Goal: Task Accomplishment & Management: Manage account settings

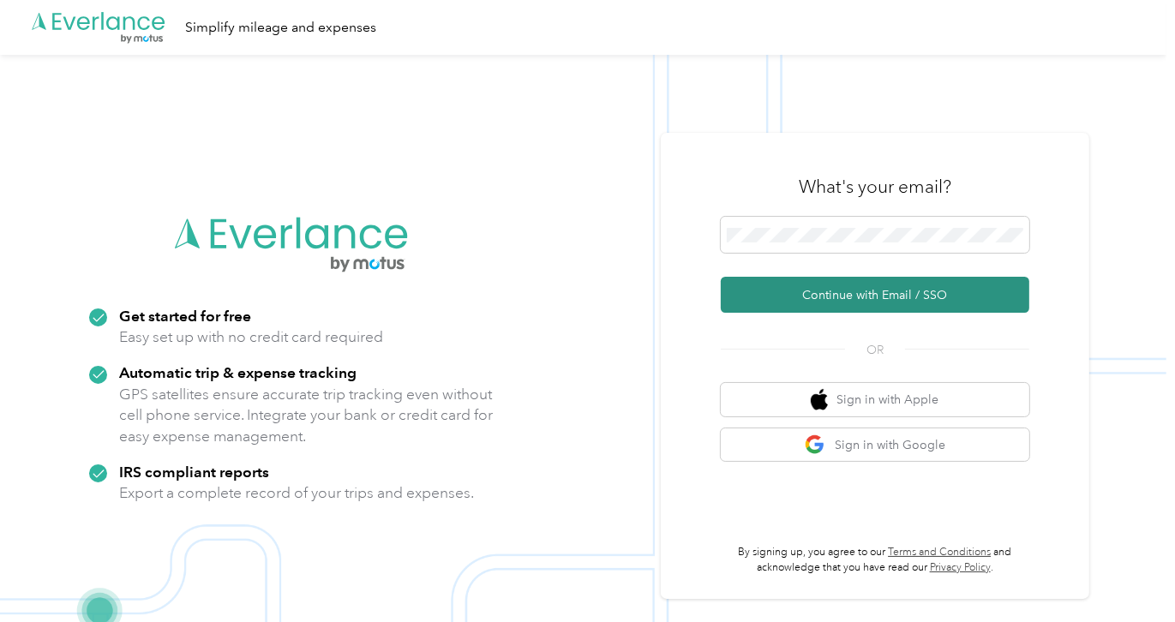
click at [827, 291] on button "Continue with Email / SSO" at bounding box center [875, 295] width 309 height 36
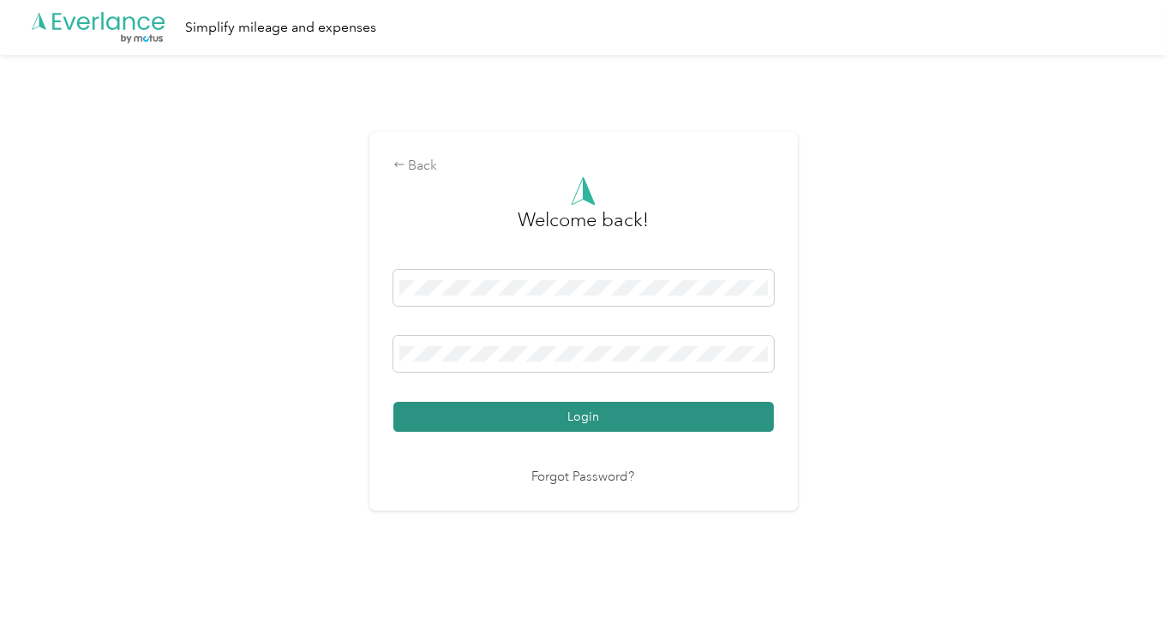
click at [547, 425] on button "Login" at bounding box center [583, 417] width 381 height 30
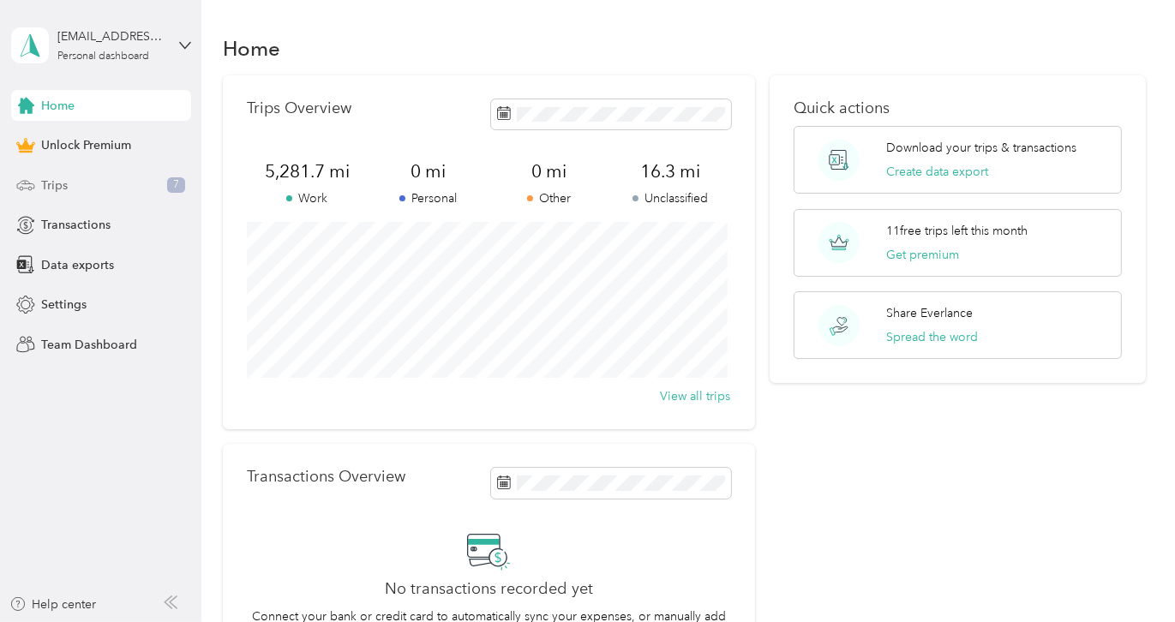
click at [95, 178] on div "Trips 7" at bounding box center [101, 185] width 180 height 31
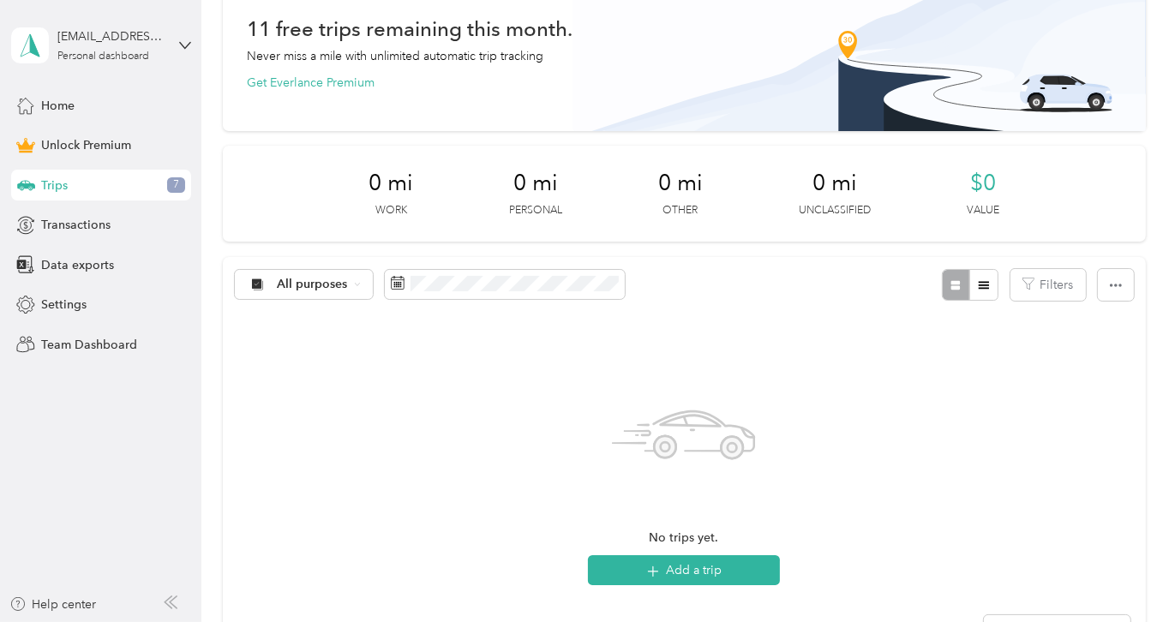
scroll to position [86, 0]
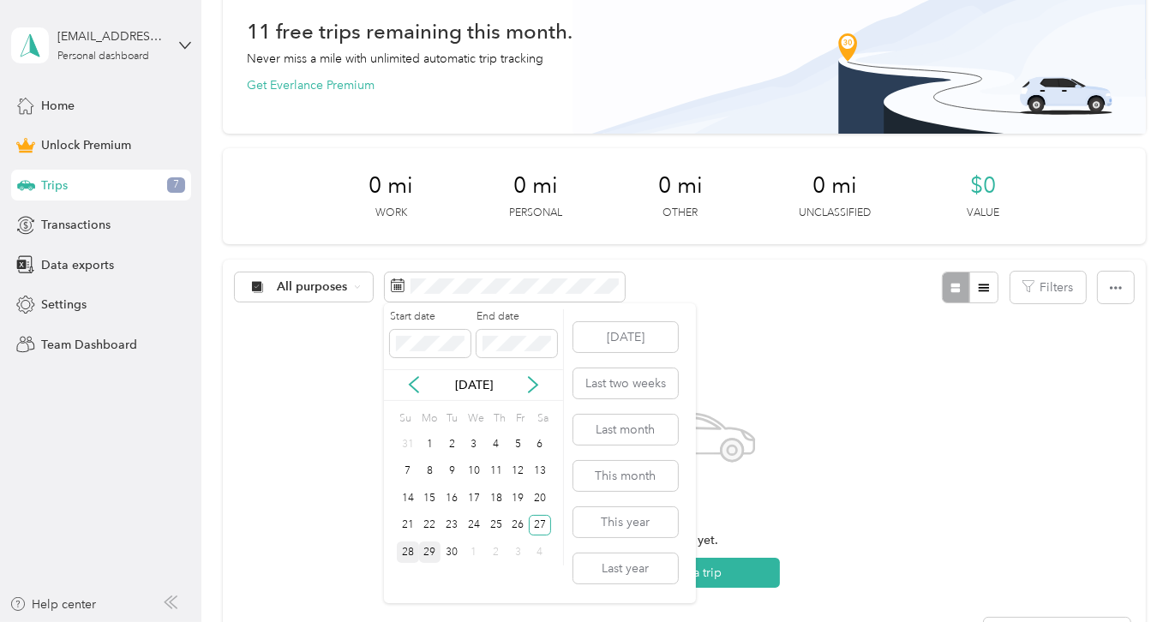
click at [409, 551] on div "28" at bounding box center [408, 552] width 22 height 21
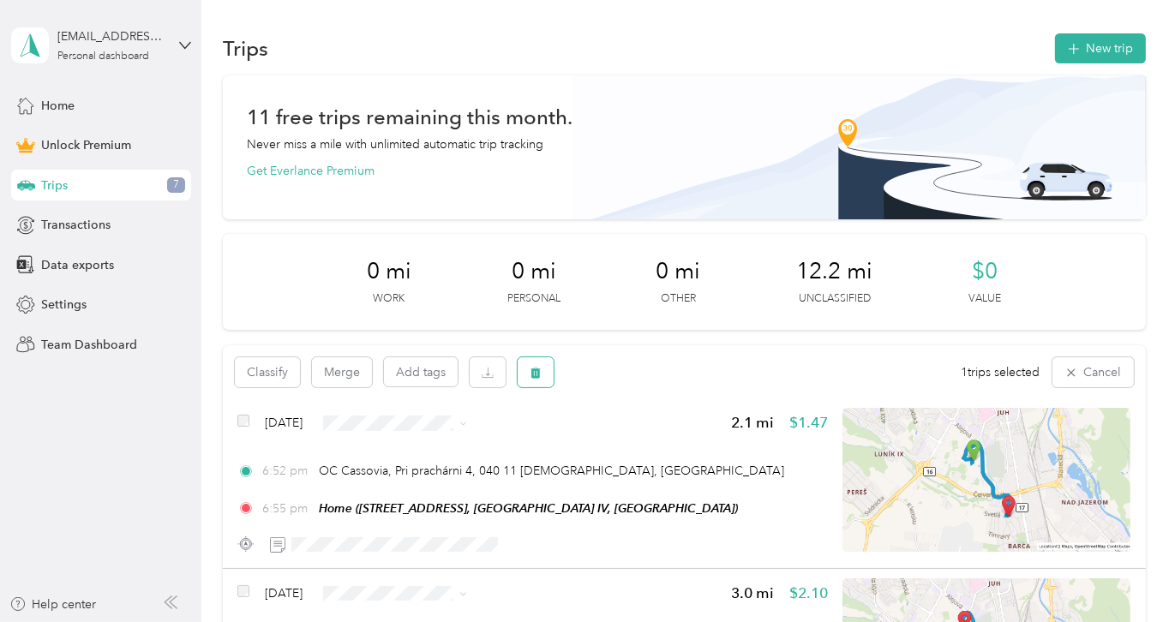
click at [543, 368] on button "button" at bounding box center [536, 372] width 36 height 30
click at [658, 448] on button "Yes" at bounding box center [662, 443] width 33 height 27
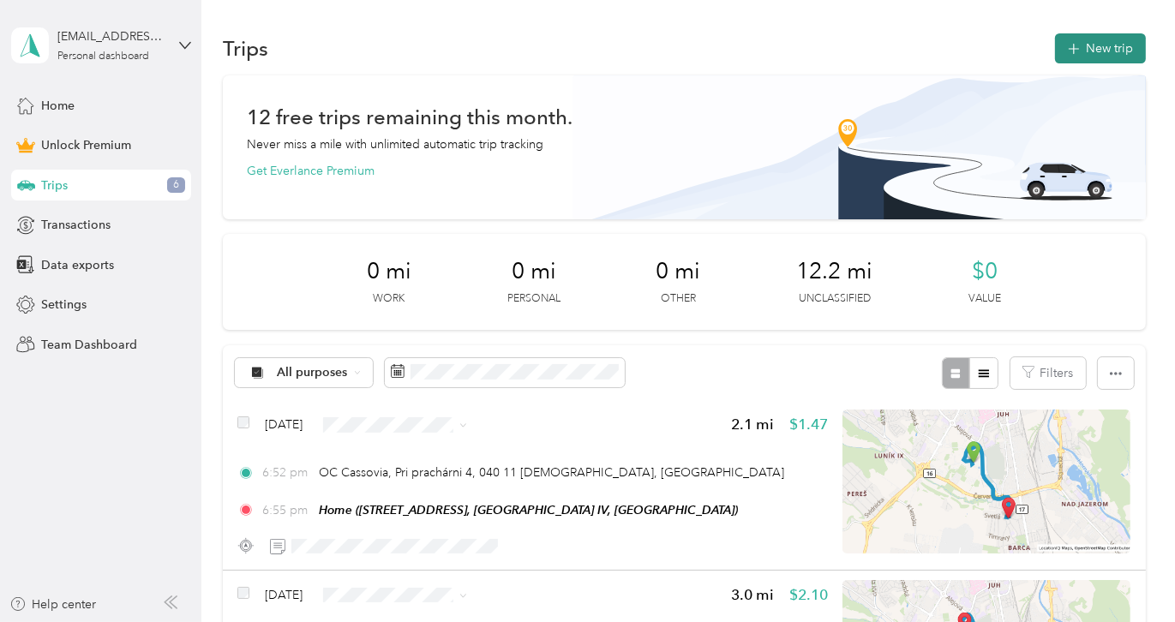
click at [1114, 44] on button "New trip" at bounding box center [1100, 48] width 91 height 30
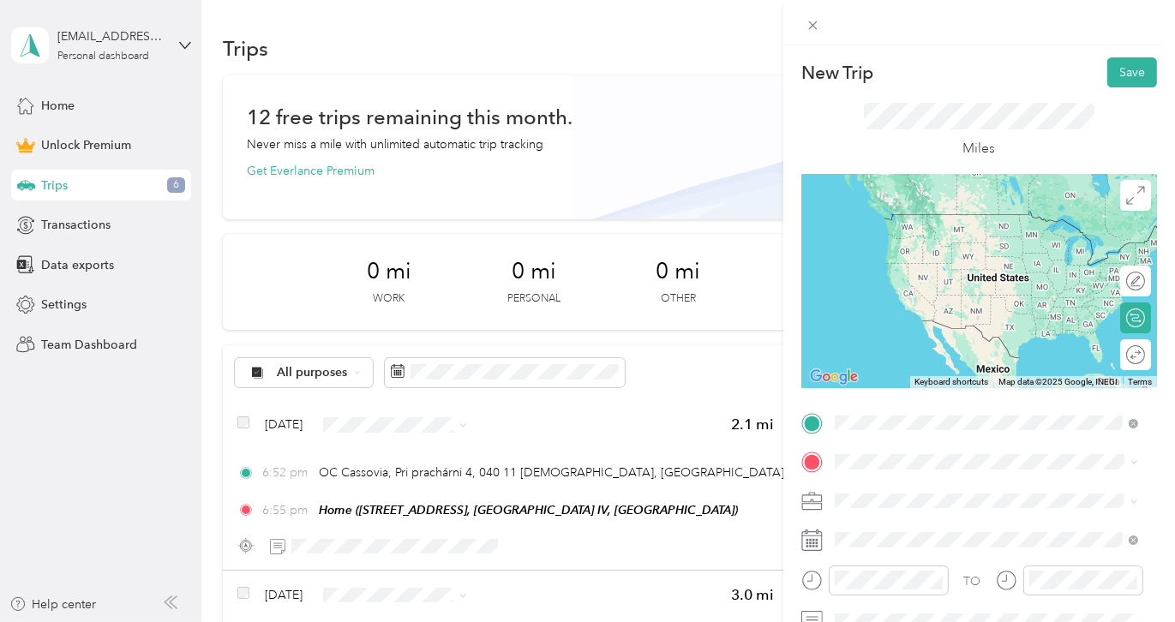
click at [947, 493] on span "[STREET_ADDRESS]" at bounding box center [921, 484] width 109 height 15
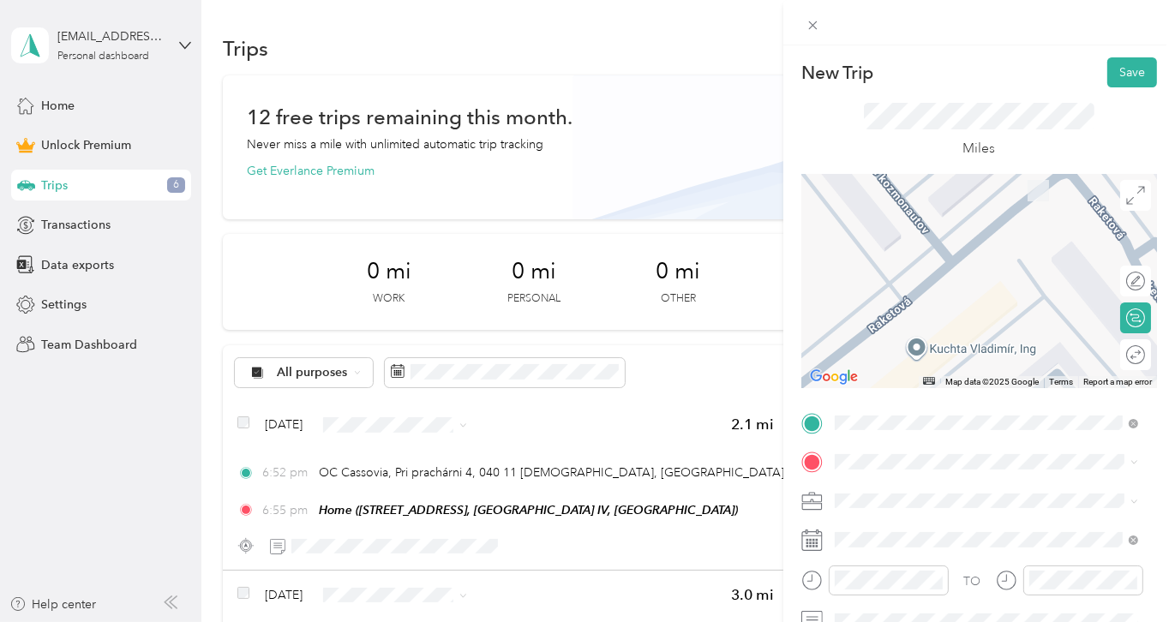
drag, startPoint x: 1024, startPoint y: 359, endPoint x: 1050, endPoint y: 203, distance: 158.1
click at [1050, 203] on div at bounding box center [979, 281] width 356 height 214
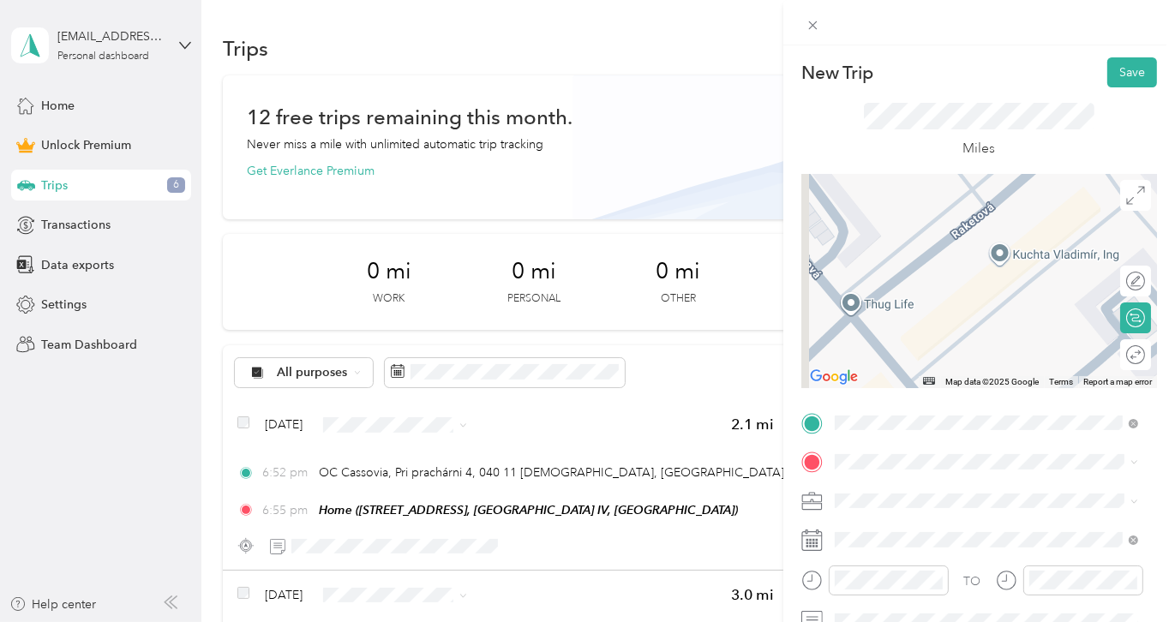
drag, startPoint x: 956, startPoint y: 305, endPoint x: 1047, endPoint y: 199, distance: 139.8
click at [1047, 199] on div at bounding box center [979, 281] width 356 height 214
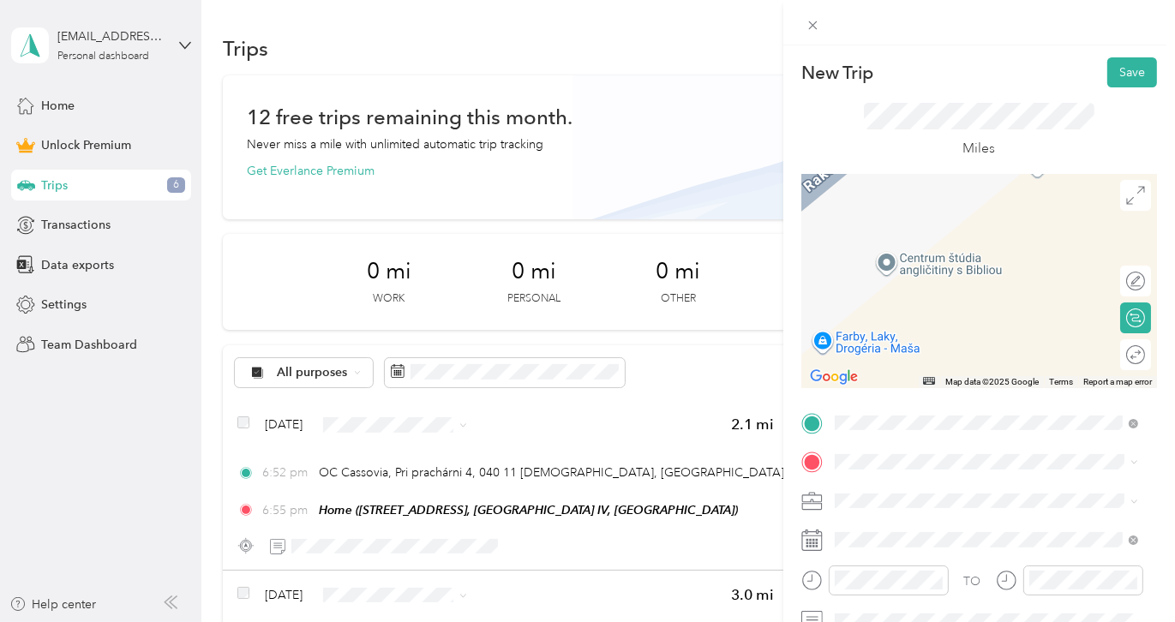
drag, startPoint x: 1026, startPoint y: 326, endPoint x: 1000, endPoint y: 218, distance: 111.0
click at [1000, 218] on div at bounding box center [979, 281] width 356 height 214
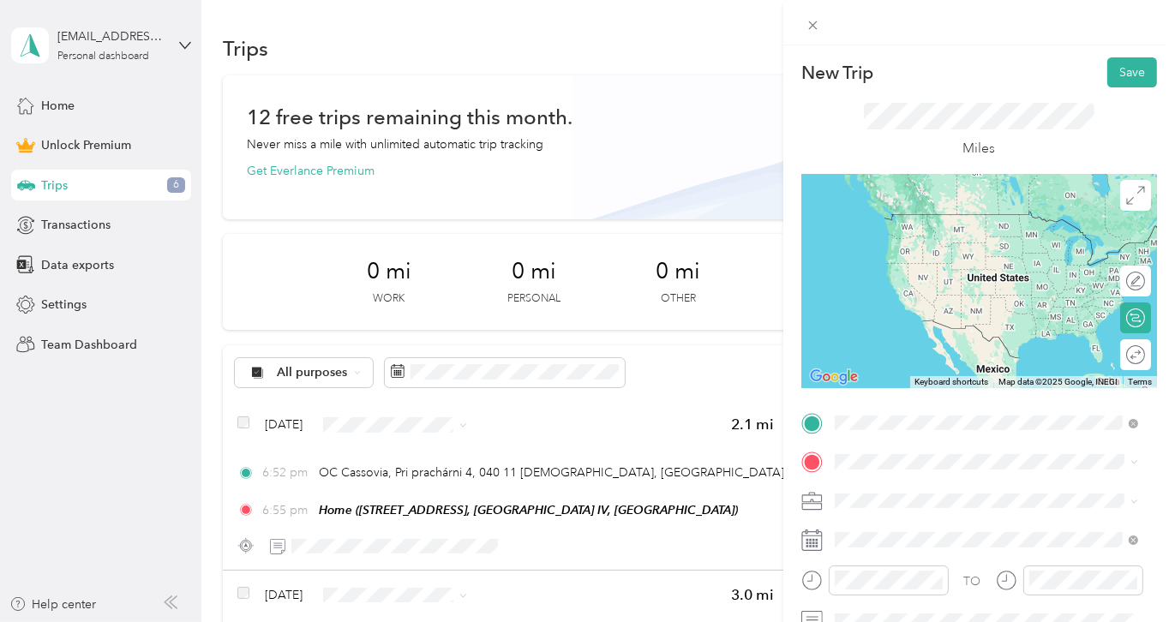
click at [983, 244] on ol "From search results Raketová 040 12 [GEOGRAPHIC_DATA], [GEOGRAPHIC_DATA], [GEOG…" at bounding box center [986, 288] width 315 height 240
click at [920, 231] on span "Raketová 040 12 [GEOGRAPHIC_DATA], [GEOGRAPHIC_DATA], [GEOGRAPHIC_DATA]" at bounding box center [999, 229] width 265 height 45
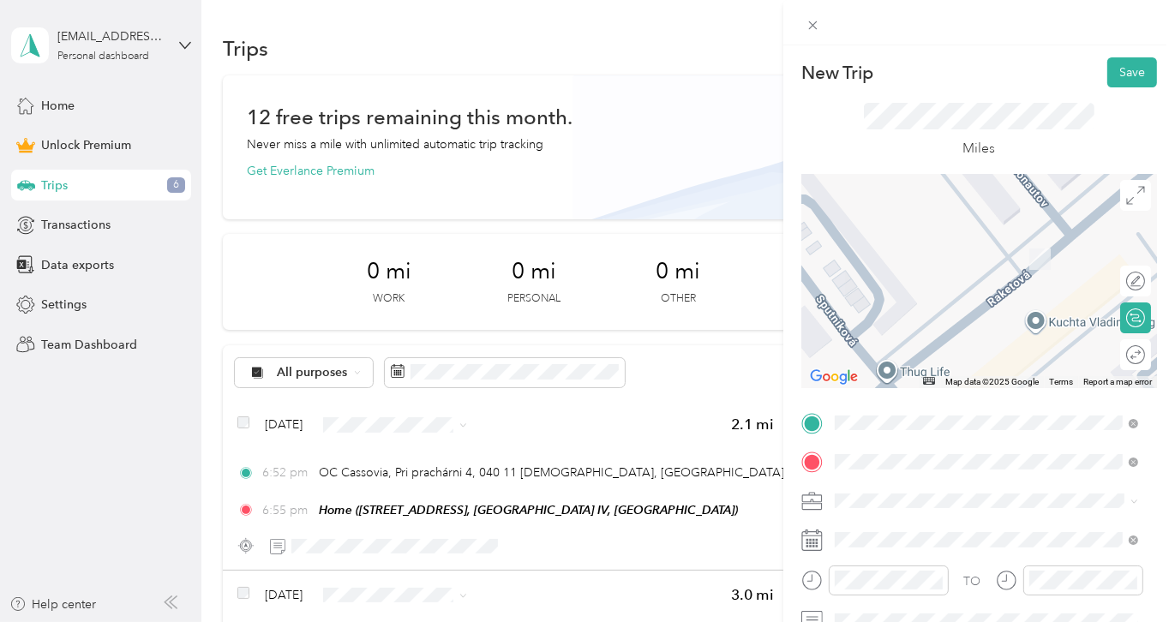
click at [975, 413] on div "Timonova 040 01 [GEOGRAPHIC_DATA], [GEOGRAPHIC_DATA], [GEOGRAPHIC_DATA]" at bounding box center [986, 387] width 291 height 51
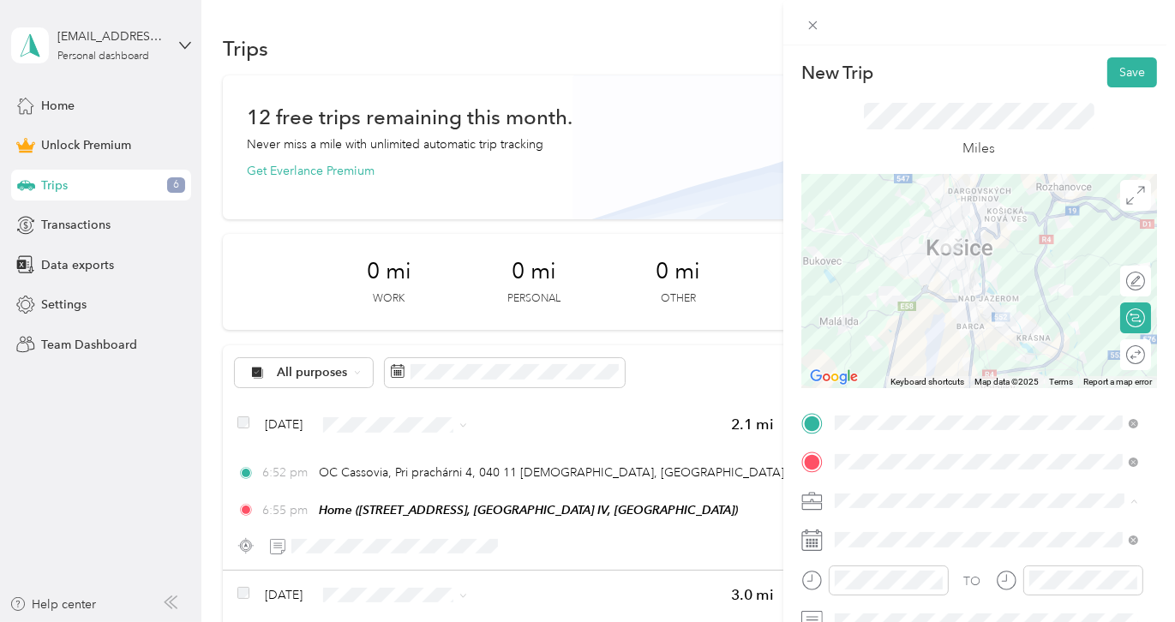
click at [882, 327] on li "Religious Services" at bounding box center [986, 321] width 315 height 30
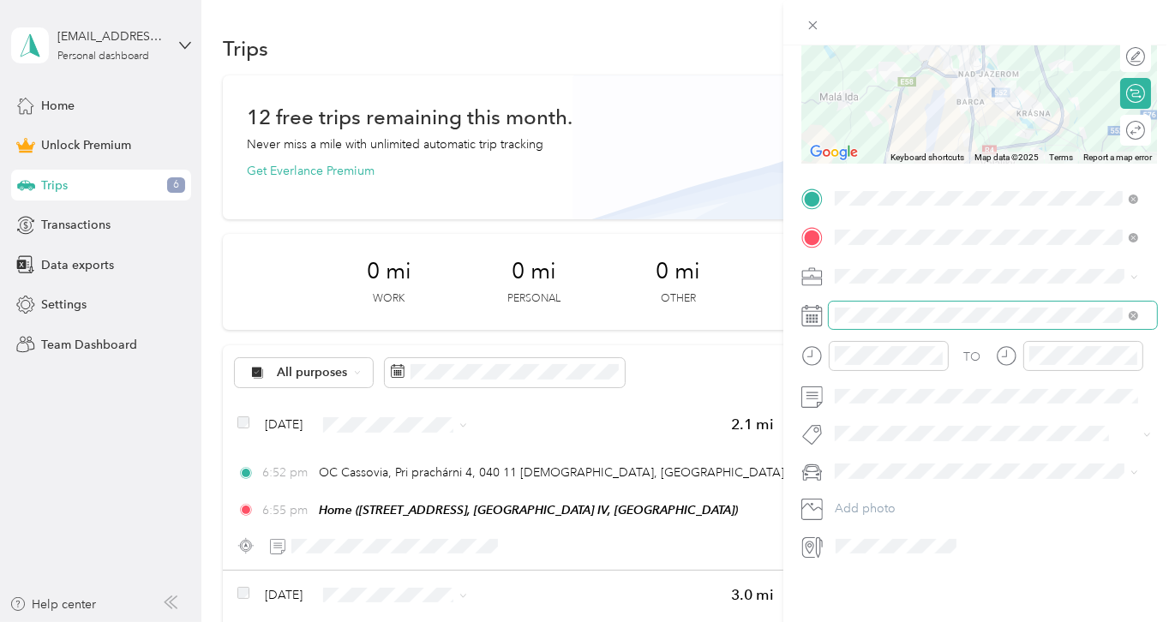
scroll to position [237, 0]
click at [868, 492] on div "Trafic" at bounding box center [986, 485] width 291 height 18
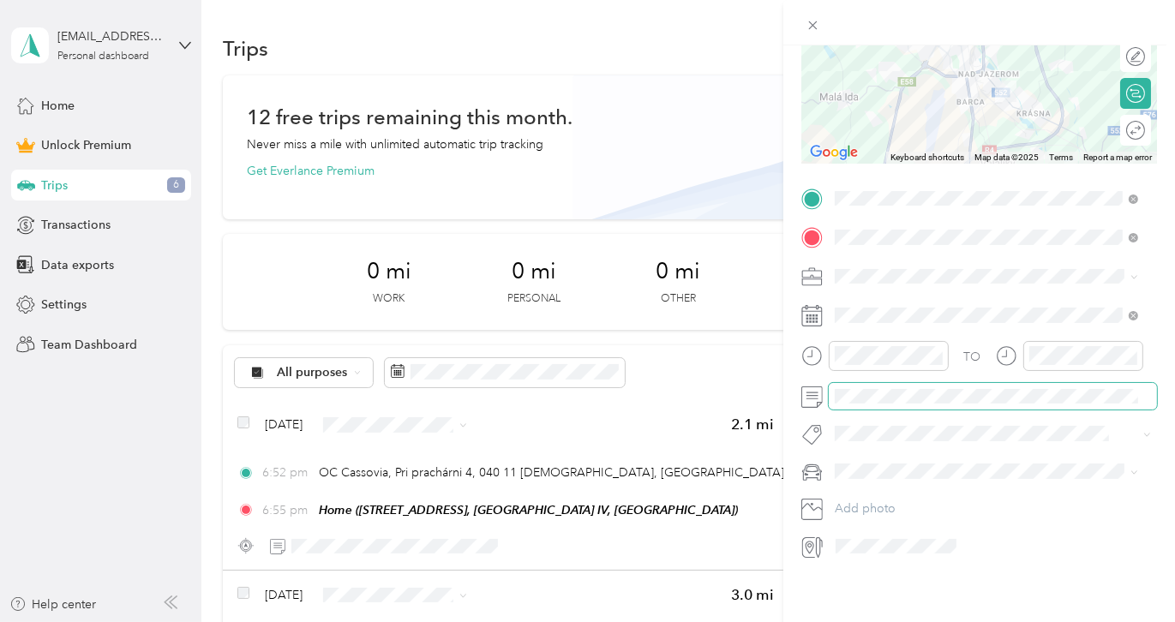
scroll to position [0, 0]
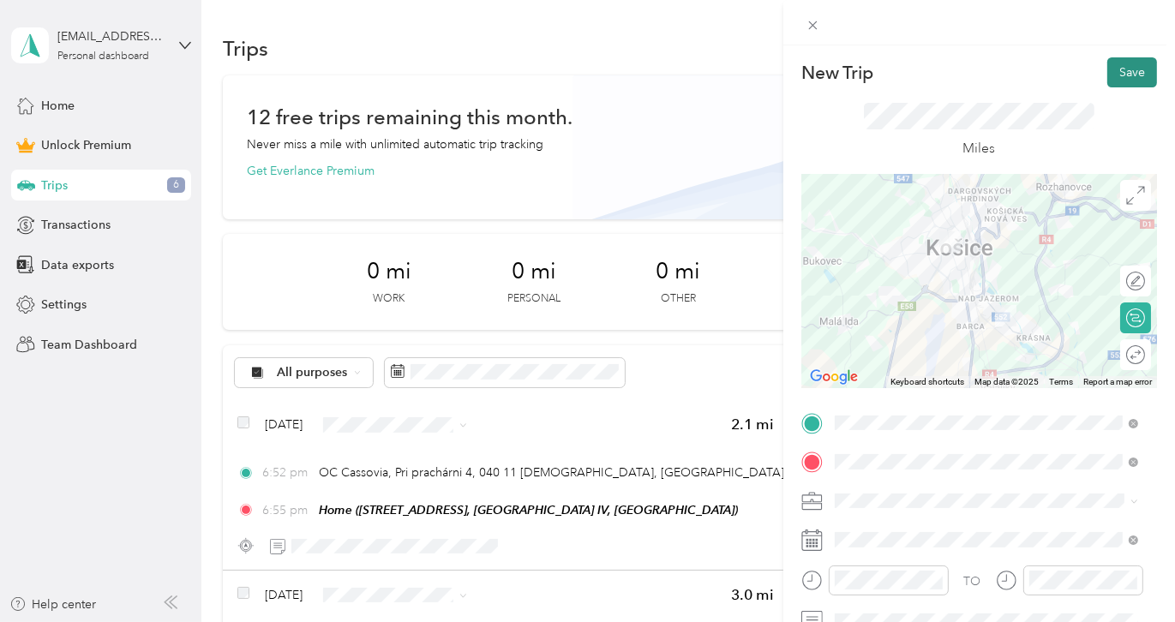
click at [1115, 86] on button "Save" at bounding box center [1132, 72] width 50 height 30
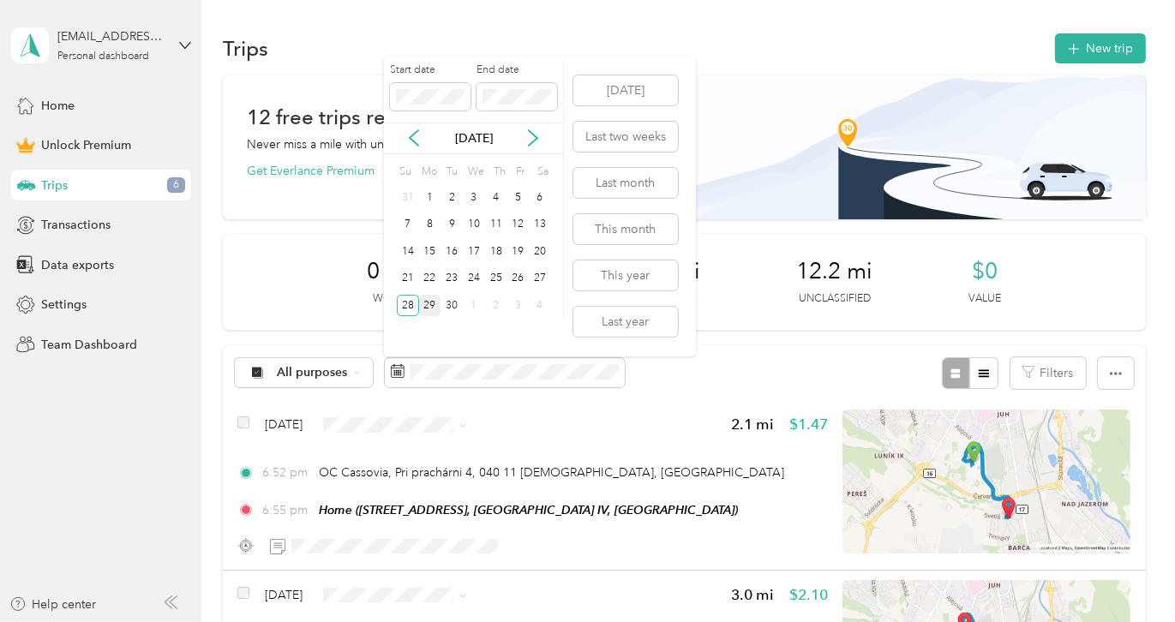
click at [428, 302] on div "29" at bounding box center [430, 305] width 22 height 21
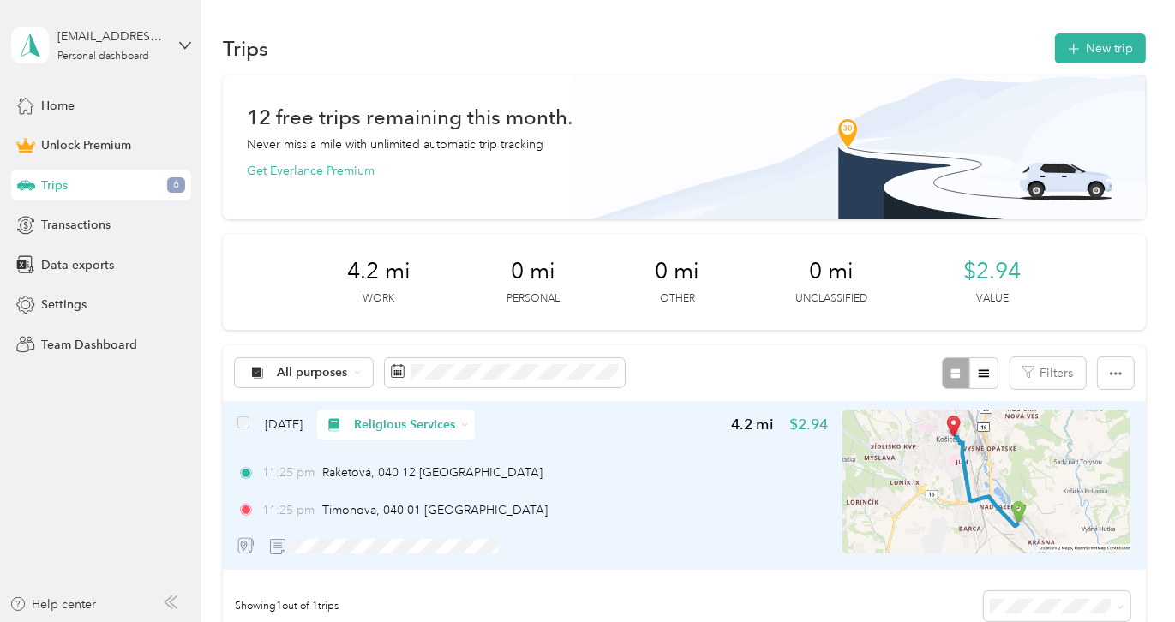
click at [571, 446] on div "[DATE] Religious Services 4.2 mi $2.94 11:25 pm Raketová, 040 12 [GEOGRAPHIC_DA…" at bounding box center [532, 486] width 591 height 152
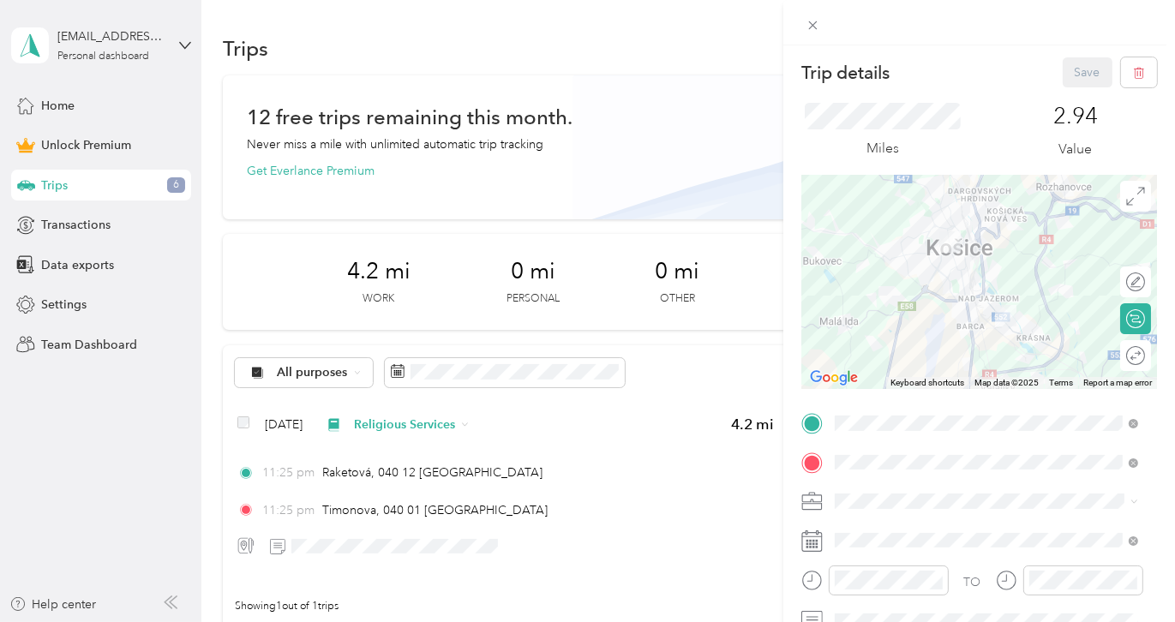
scroll to position [237, 0]
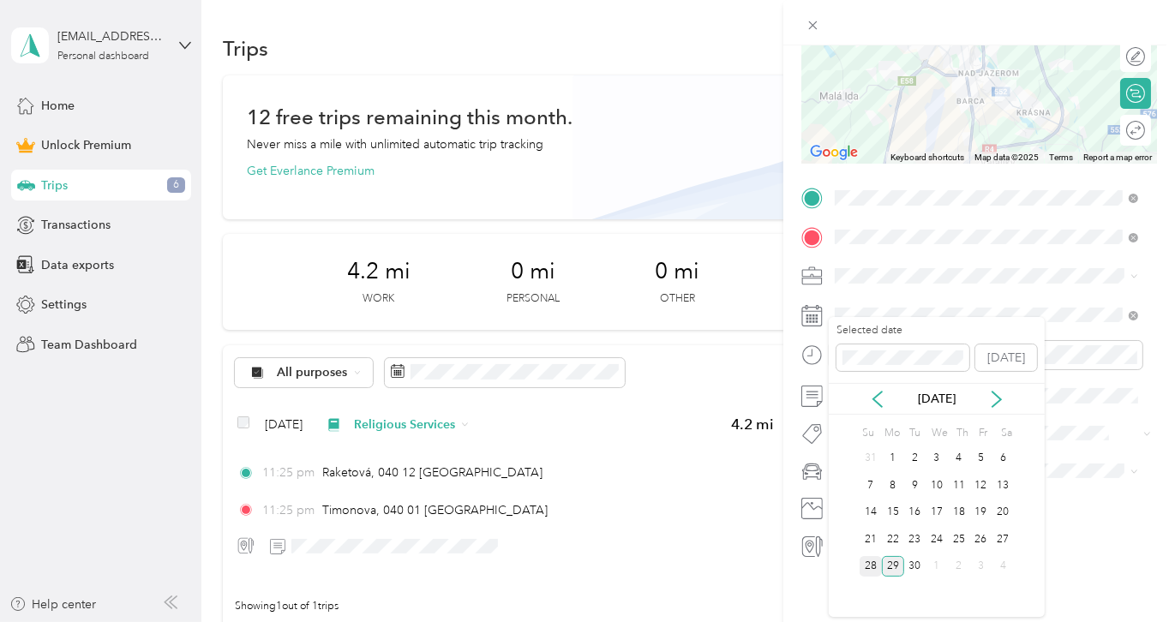
click at [874, 560] on div "28" at bounding box center [871, 566] width 22 height 21
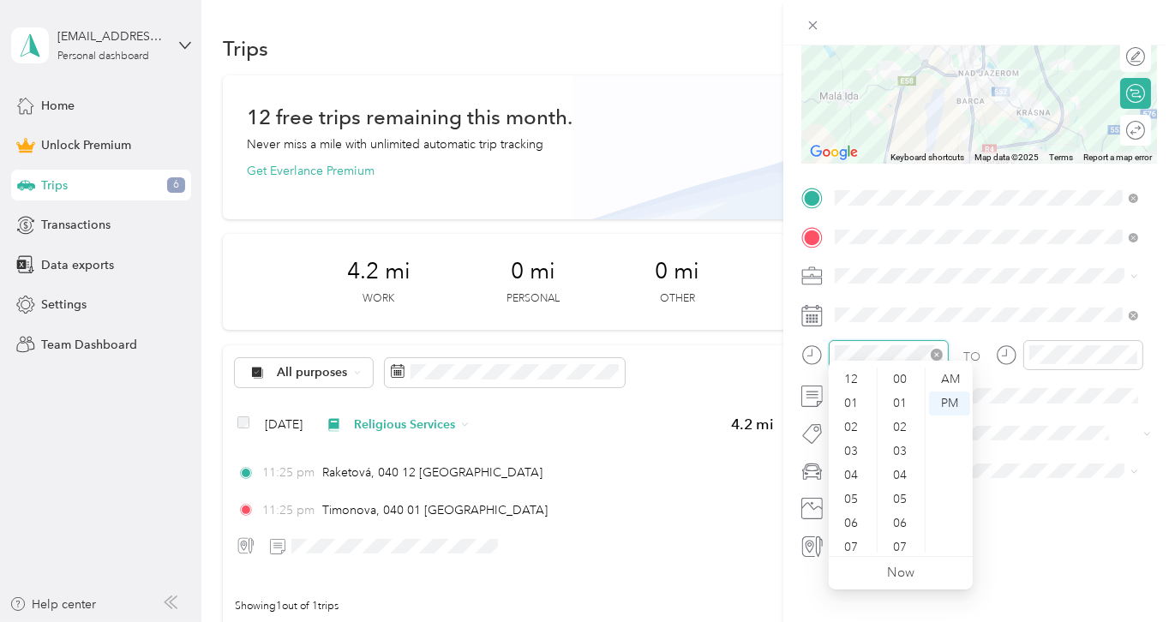
scroll to position [103, 0]
click at [954, 385] on div "AM" at bounding box center [949, 380] width 41 height 24
click at [1053, 326] on div "TO Add photo" at bounding box center [979, 371] width 356 height 375
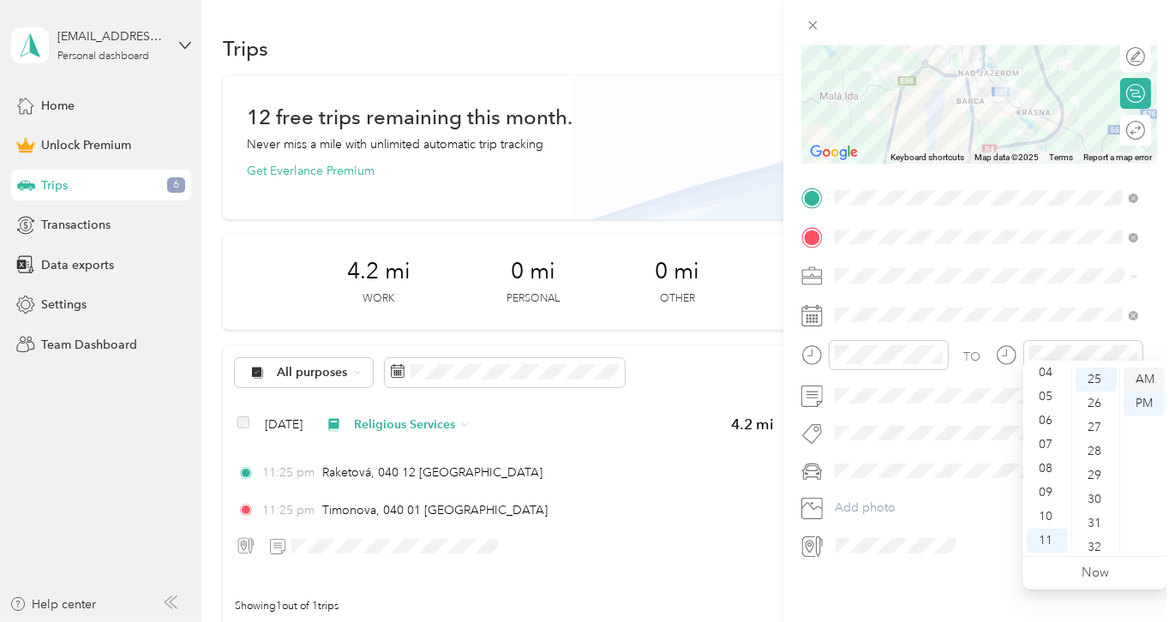
click at [1144, 380] on div "AM" at bounding box center [1144, 380] width 41 height 24
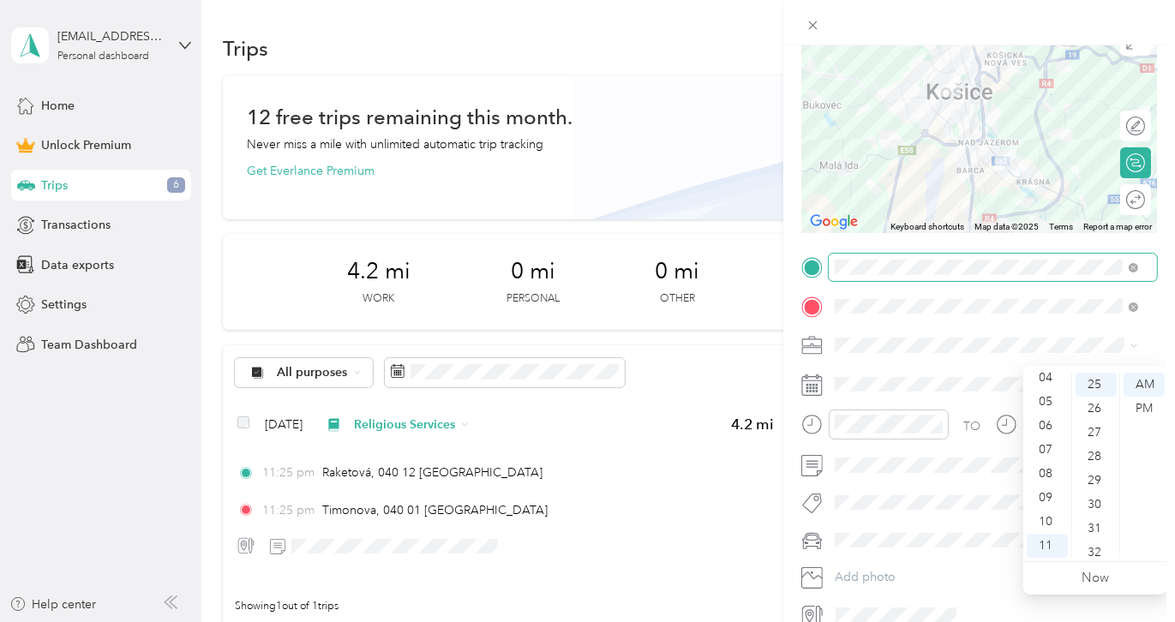
scroll to position [0, 0]
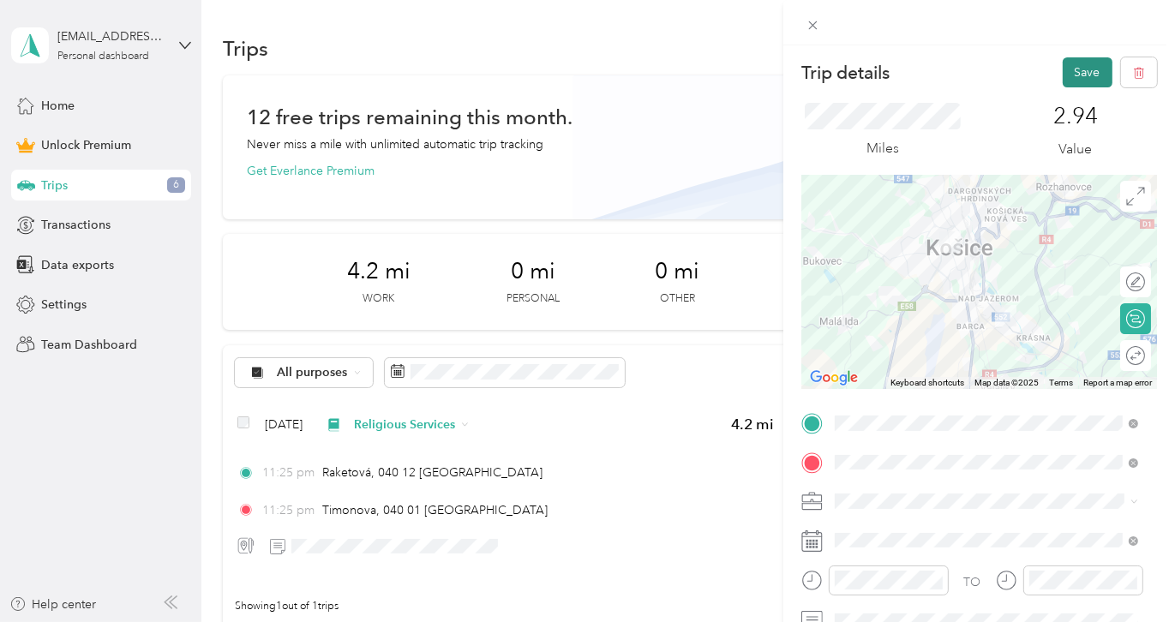
click at [1074, 73] on button "Save" at bounding box center [1088, 72] width 50 height 30
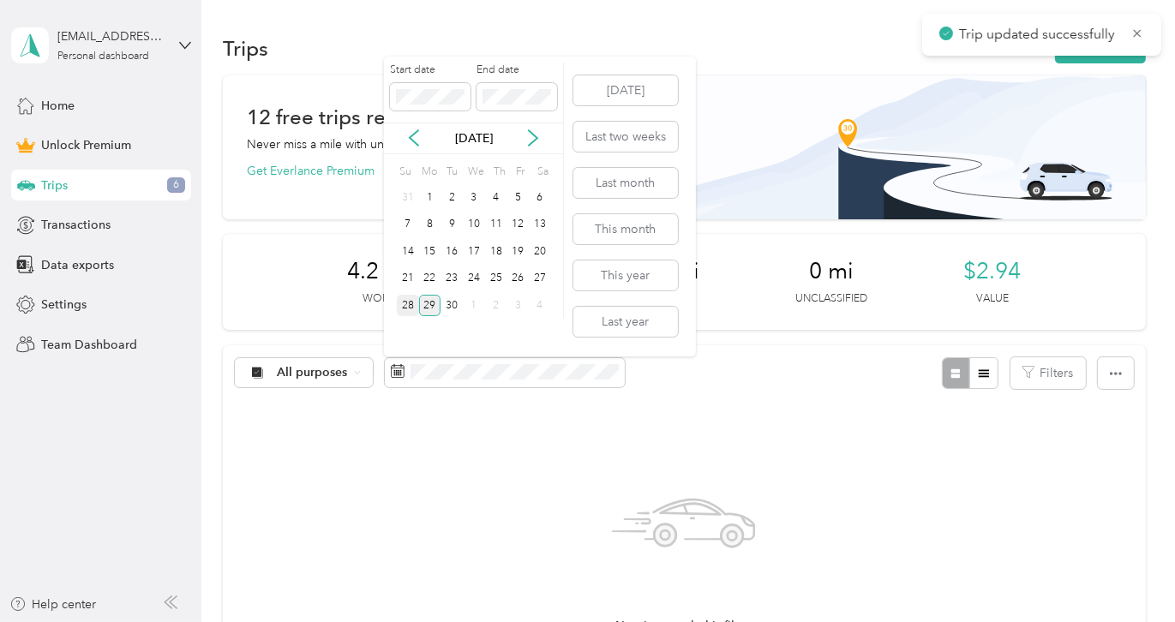
click at [408, 305] on div "28" at bounding box center [408, 305] width 22 height 21
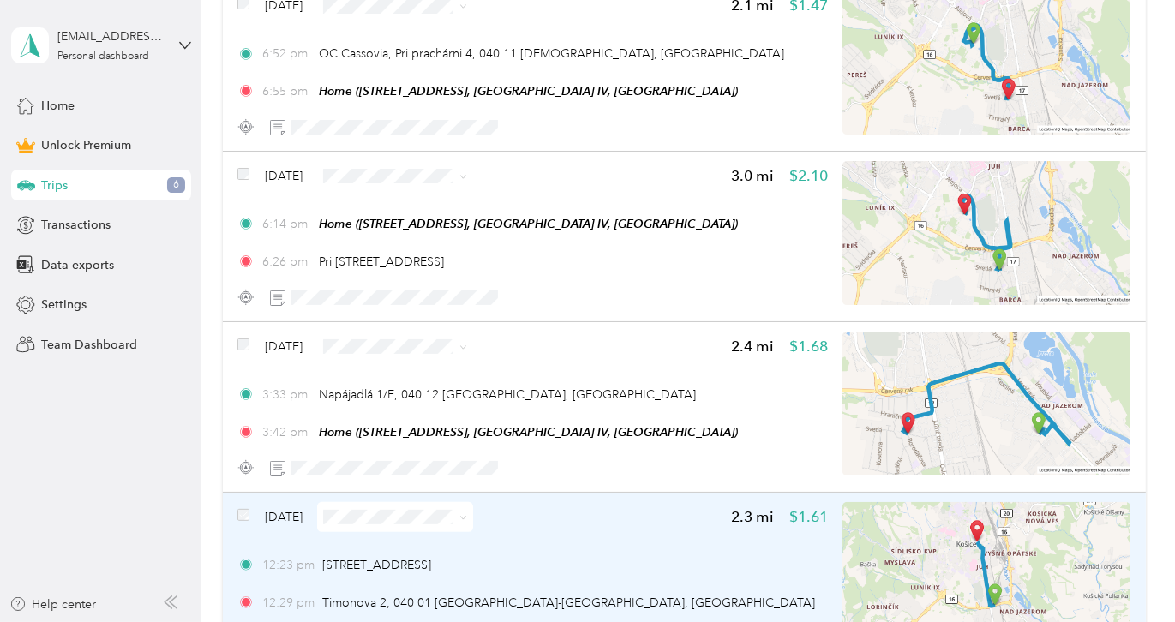
scroll to position [417, 0]
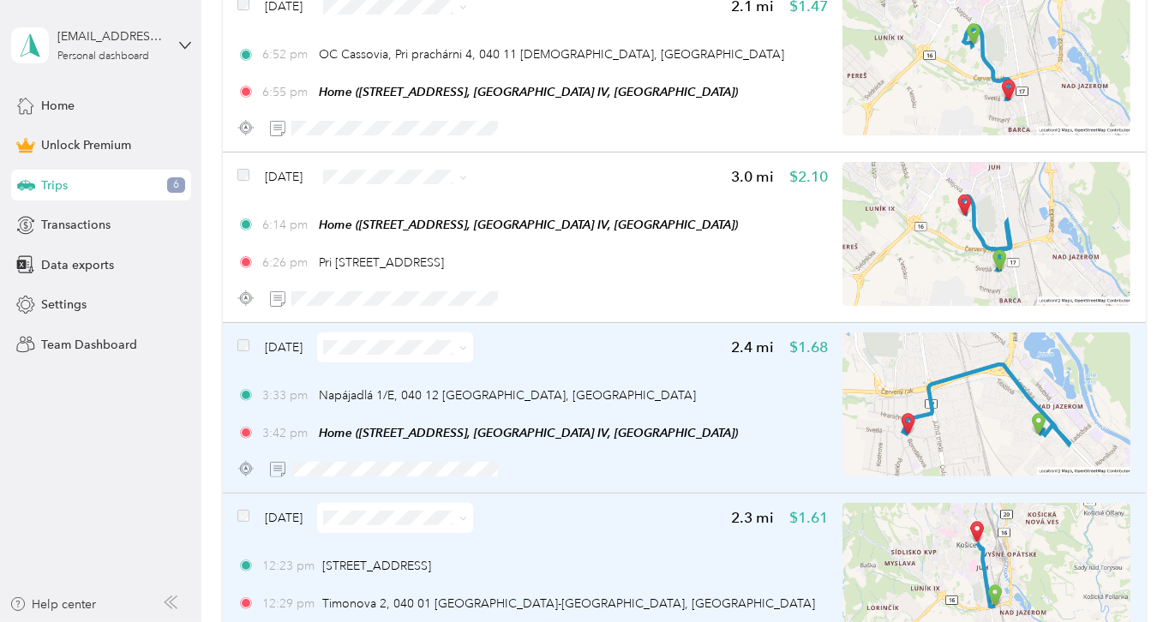
click at [234, 345] on div "[DATE] 2.4 mi $1.68 3:33 pm Napájadlá 1/E, 040 12 [GEOGRAPHIC_DATA], [GEOGRAPHI…" at bounding box center [684, 408] width 923 height 171
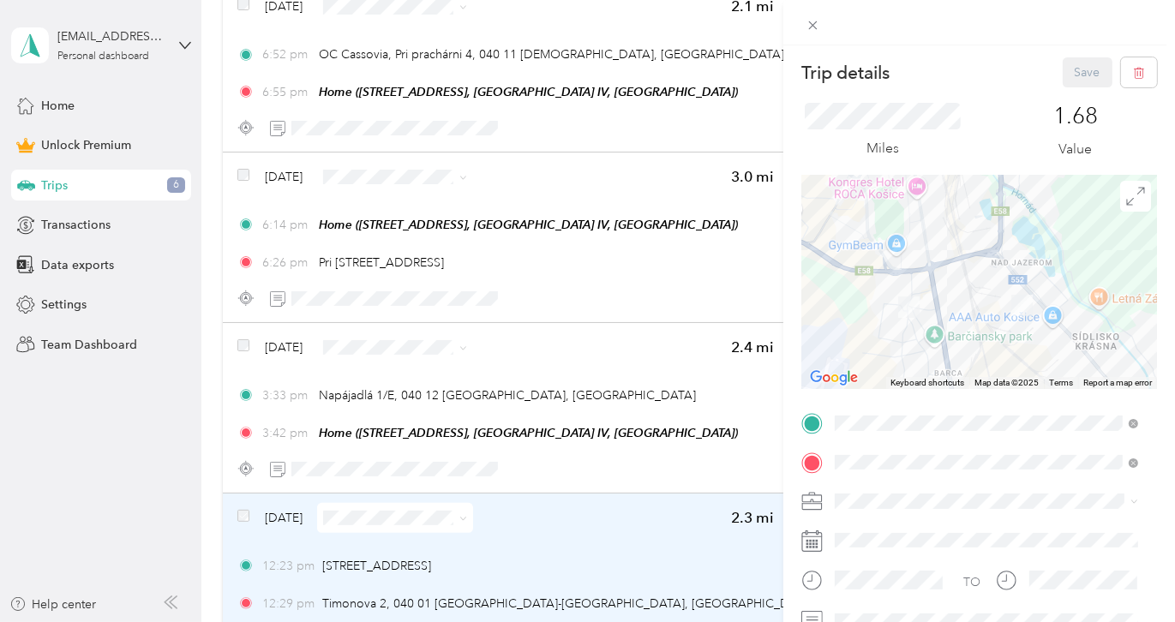
click at [216, 350] on div "Trip details Save This trip cannot be edited because it is either under review,…" at bounding box center [587, 311] width 1175 height 622
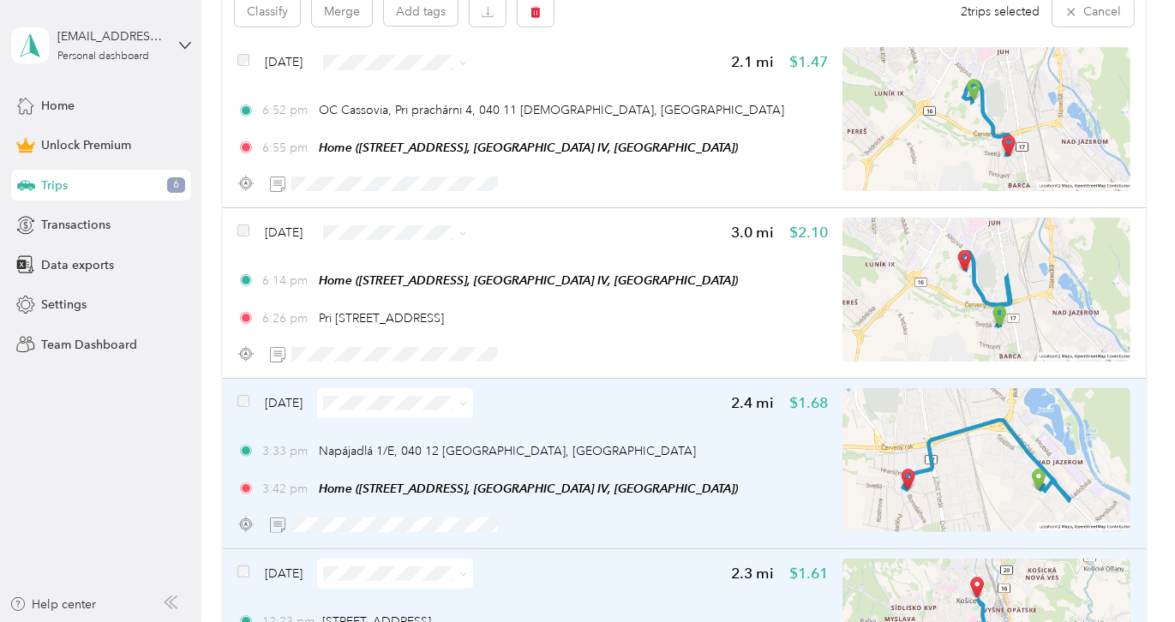
scroll to position [331, 0]
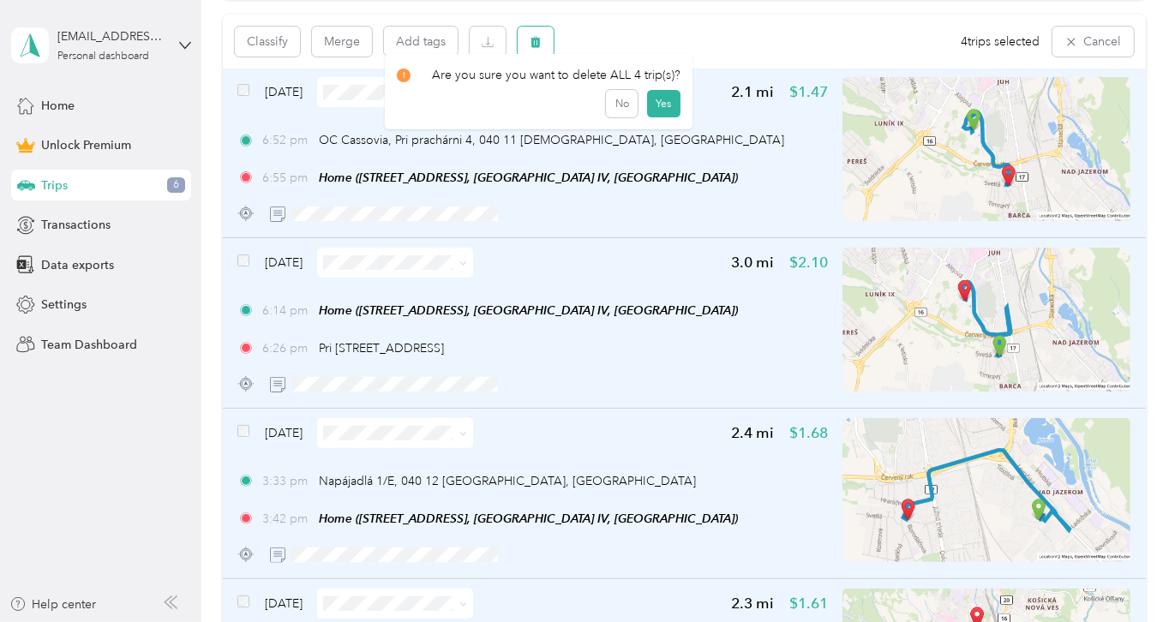
click at [543, 37] on button "button" at bounding box center [536, 42] width 36 height 30
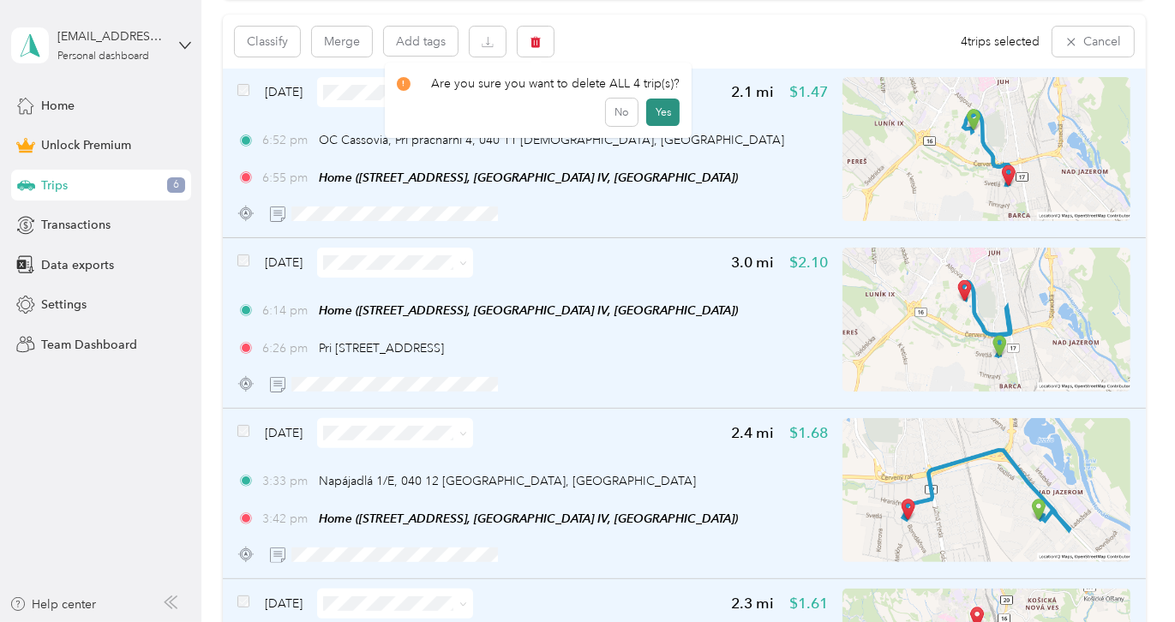
click at [654, 111] on button "Yes" at bounding box center [662, 112] width 33 height 27
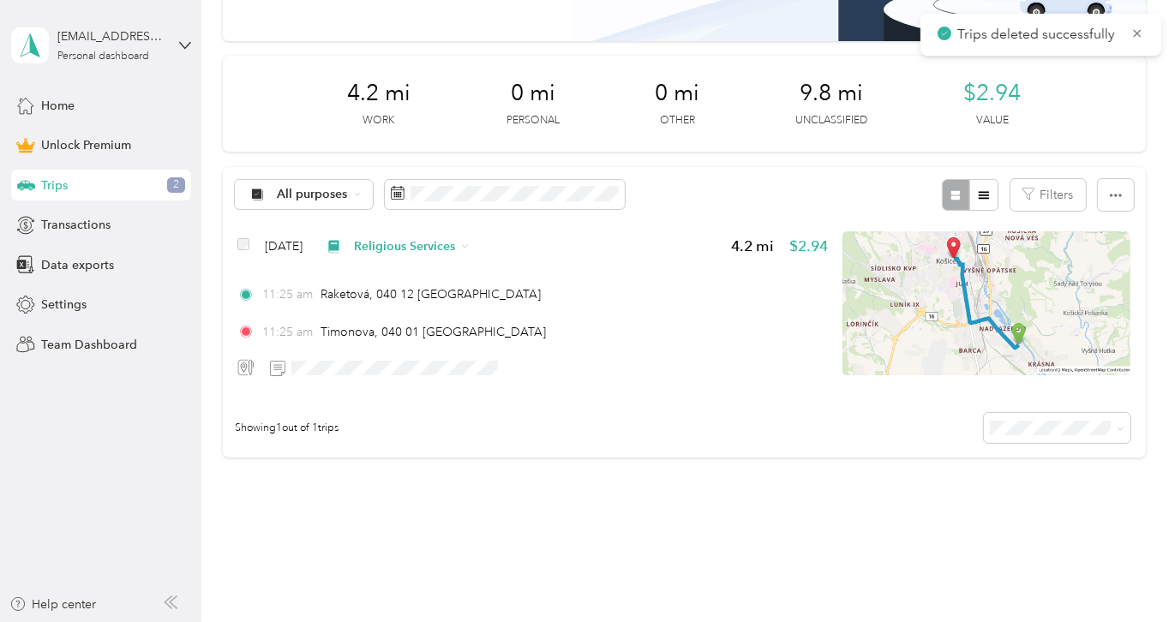
scroll to position [0, 0]
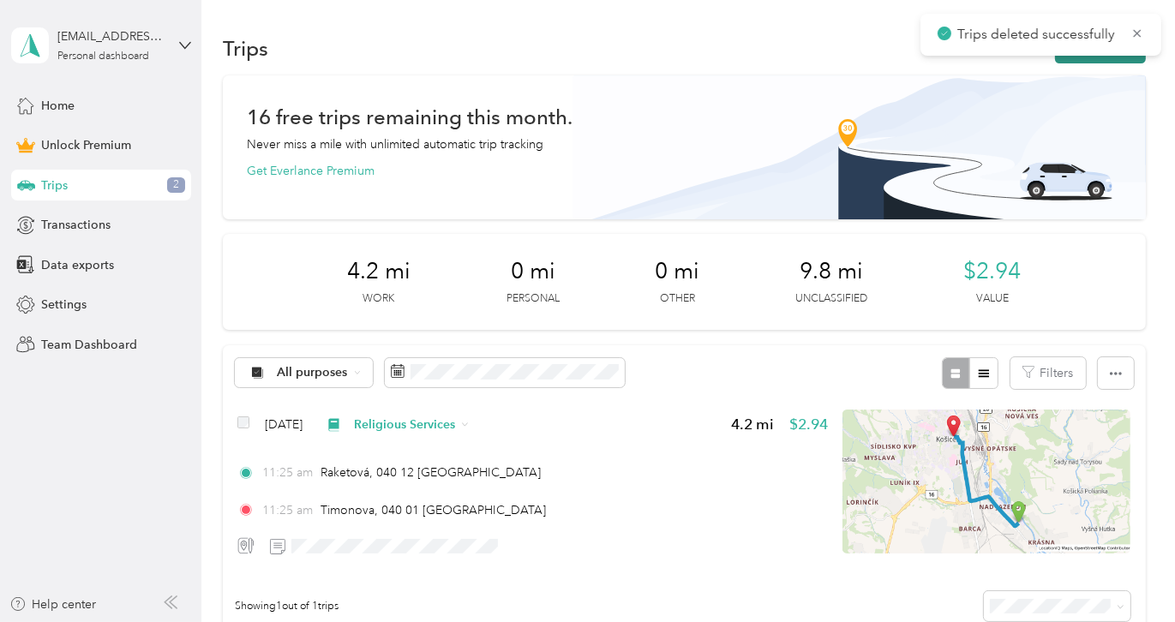
click at [1076, 57] on button "New trip" at bounding box center [1100, 48] width 91 height 30
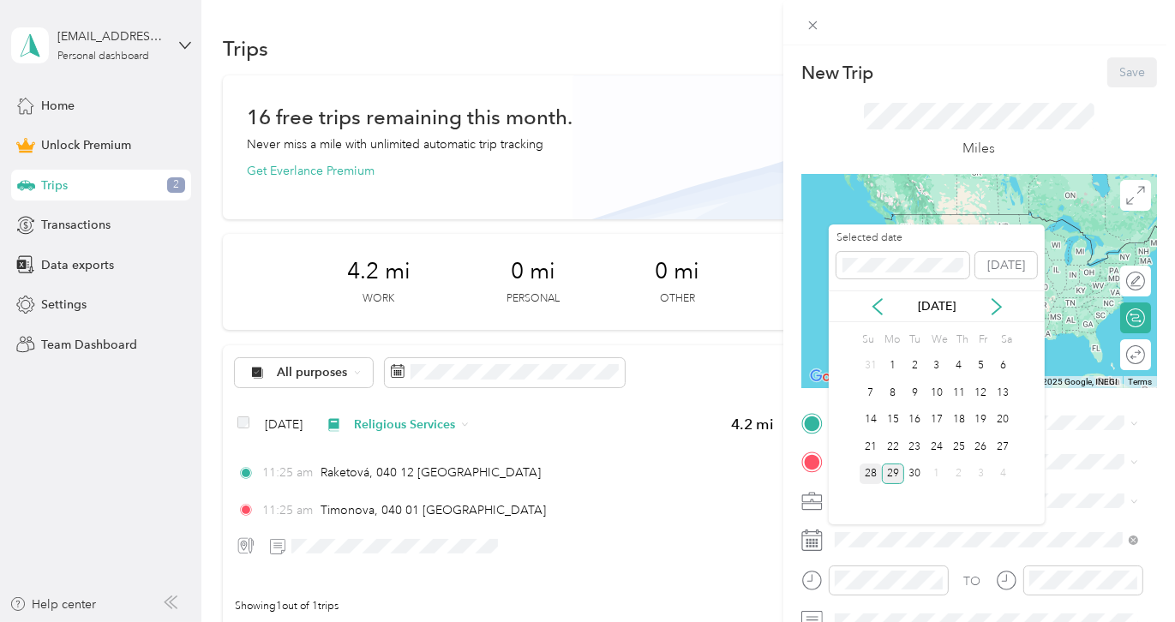
click at [876, 474] on div "28" at bounding box center [871, 474] width 22 height 21
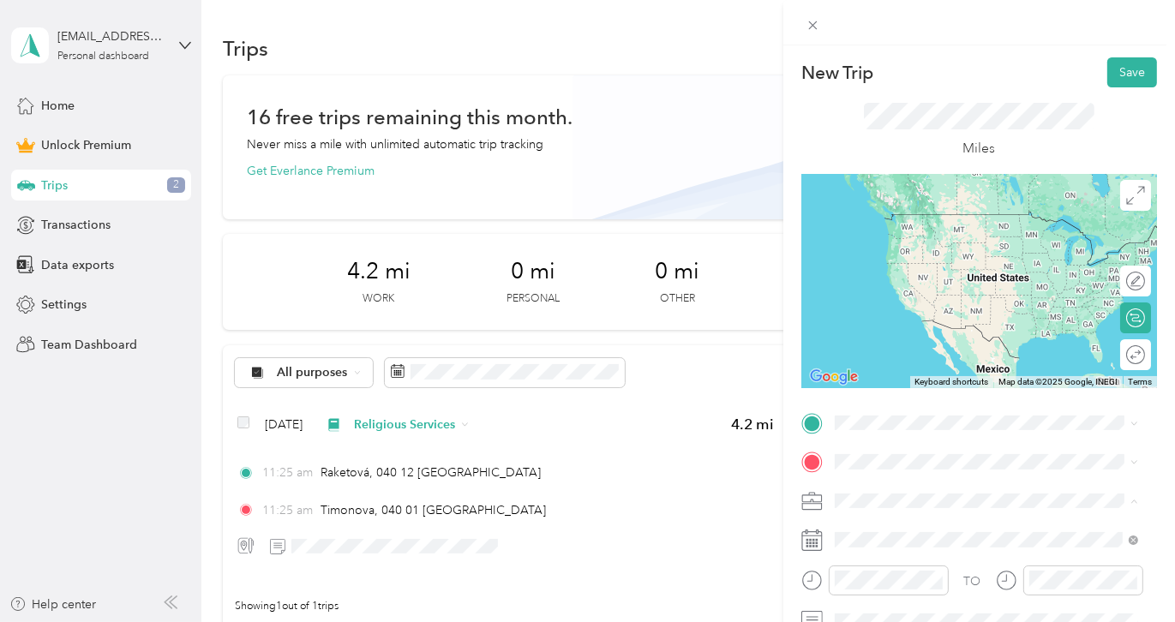
click at [867, 325] on li "Religious Services" at bounding box center [986, 321] width 315 height 30
click at [904, 226] on span "Timonova 040 01 [GEOGRAPHIC_DATA], [GEOGRAPHIC_DATA], [GEOGRAPHIC_DATA]" at bounding box center [999, 229] width 265 height 45
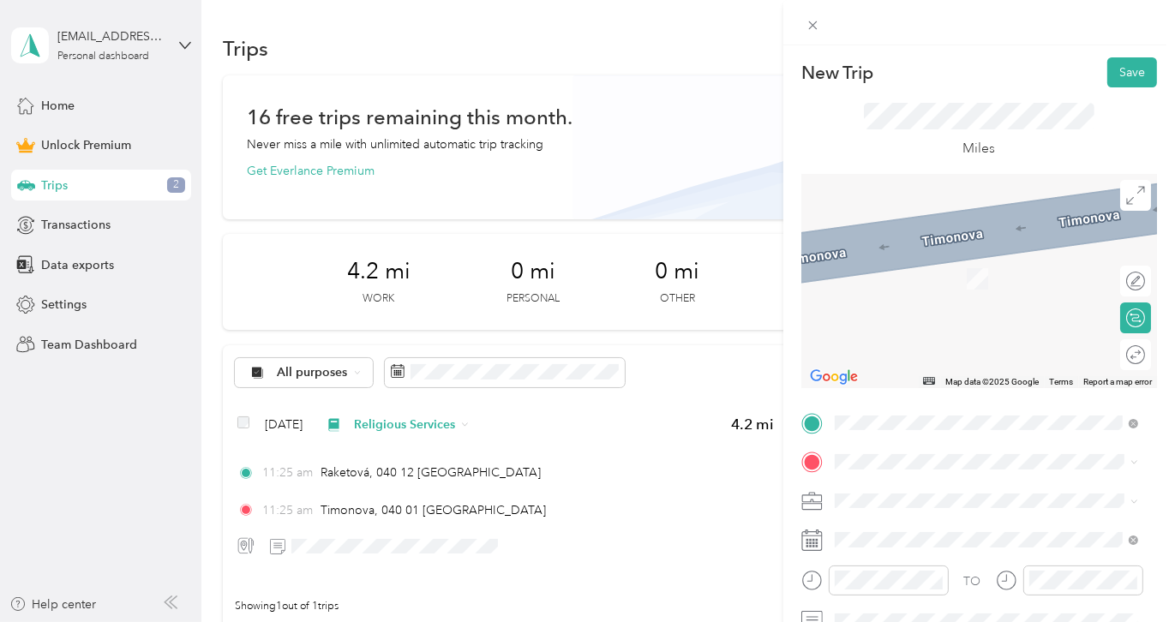
click at [923, 272] on span "Napájadlá 040 12 [GEOGRAPHIC_DATA], [GEOGRAPHIC_DATA], [GEOGRAPHIC_DATA]" at bounding box center [999, 267] width 265 height 45
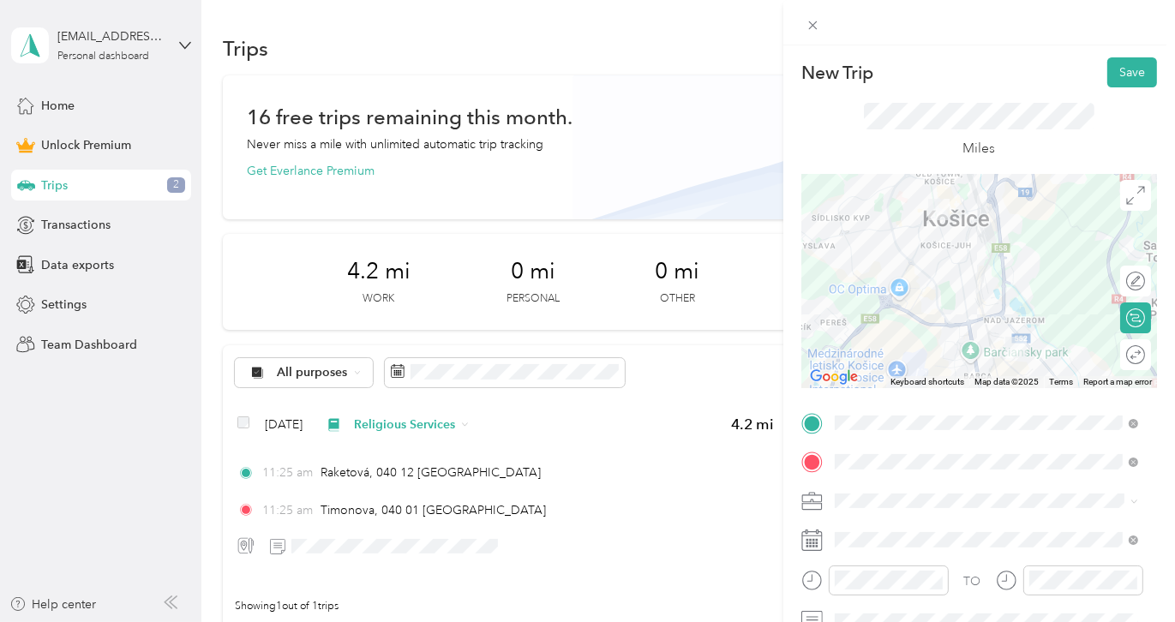
click at [954, 279] on div at bounding box center [979, 281] width 356 height 214
click at [994, 252] on div at bounding box center [979, 281] width 356 height 214
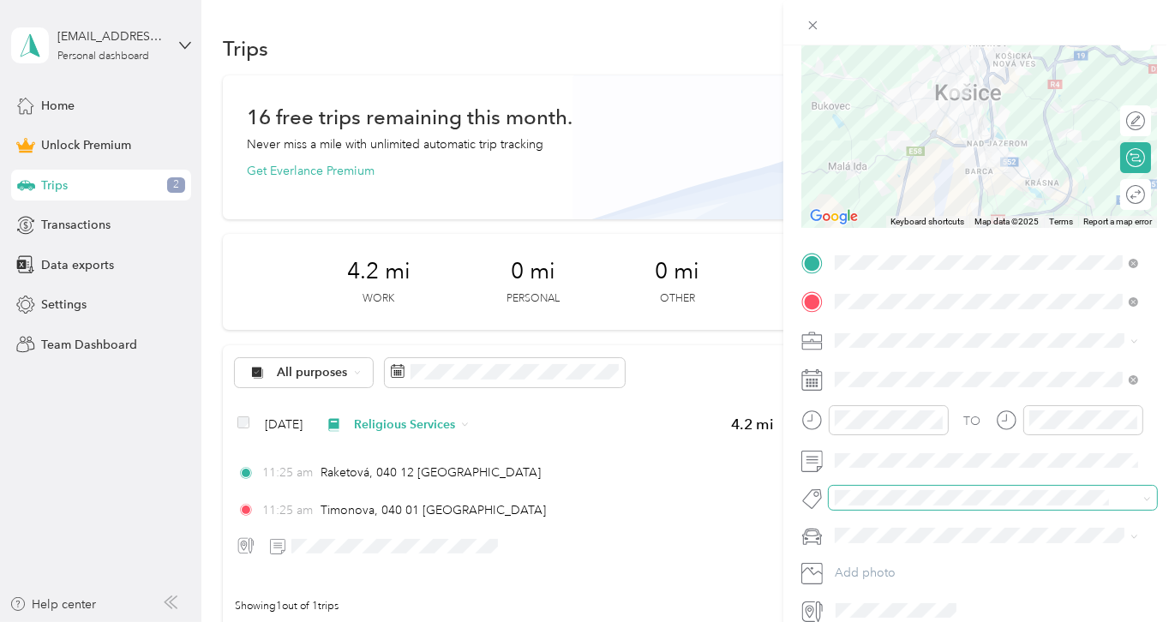
scroll to position [171, 0]
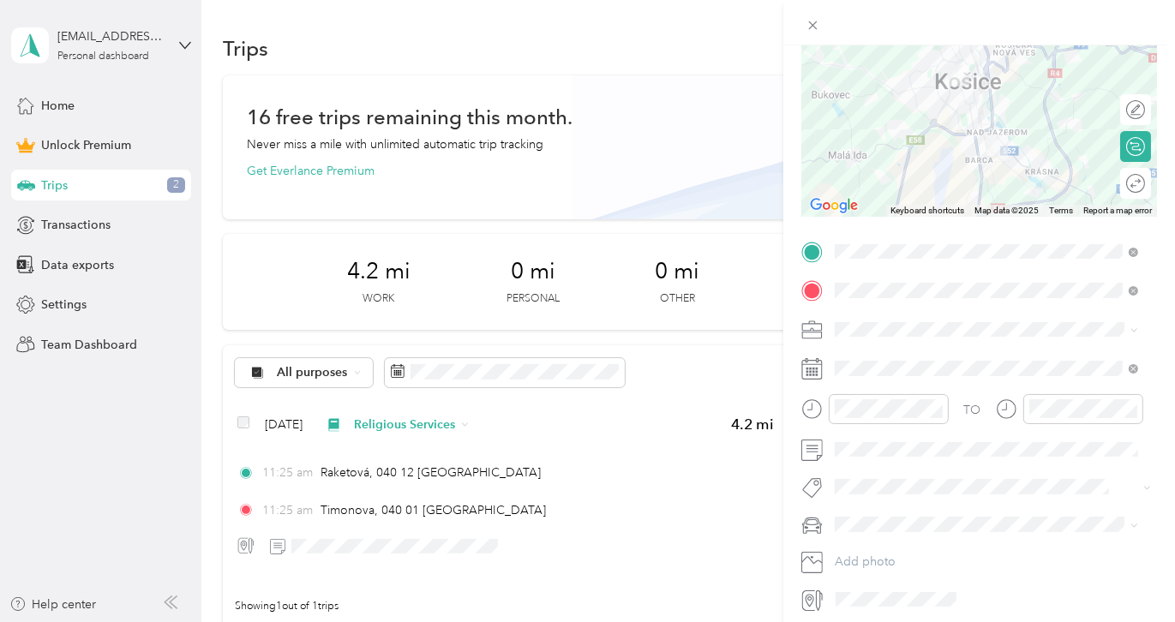
click at [860, 405] on span "Trafic" at bounding box center [855, 402] width 28 height 15
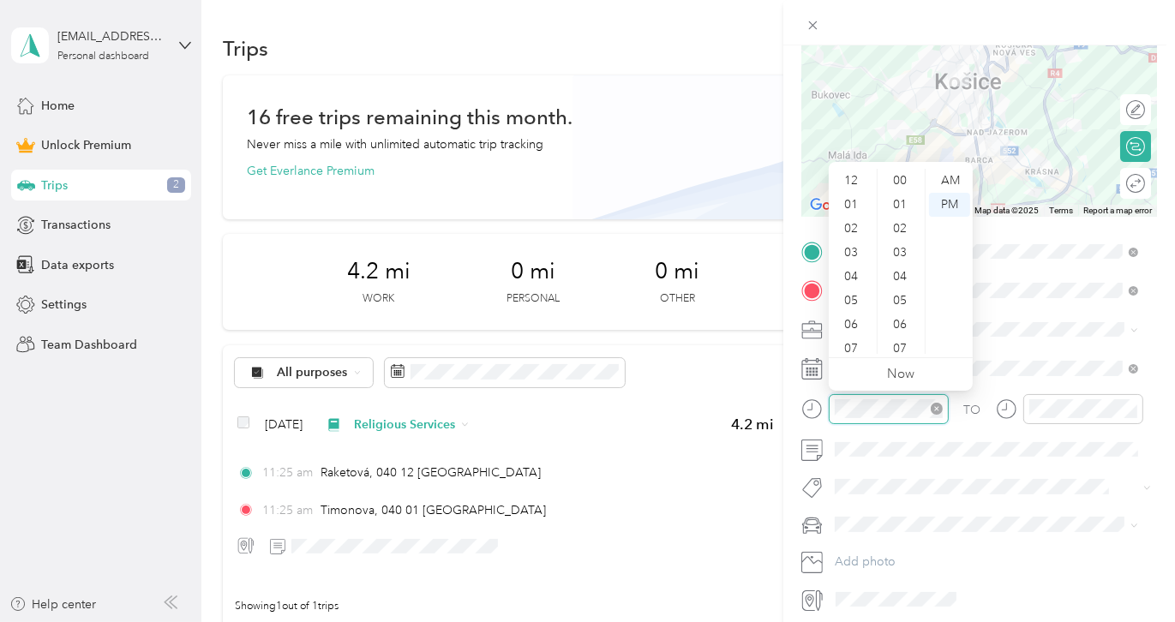
scroll to position [103, 0]
click at [942, 183] on div "AM" at bounding box center [949, 181] width 41 height 24
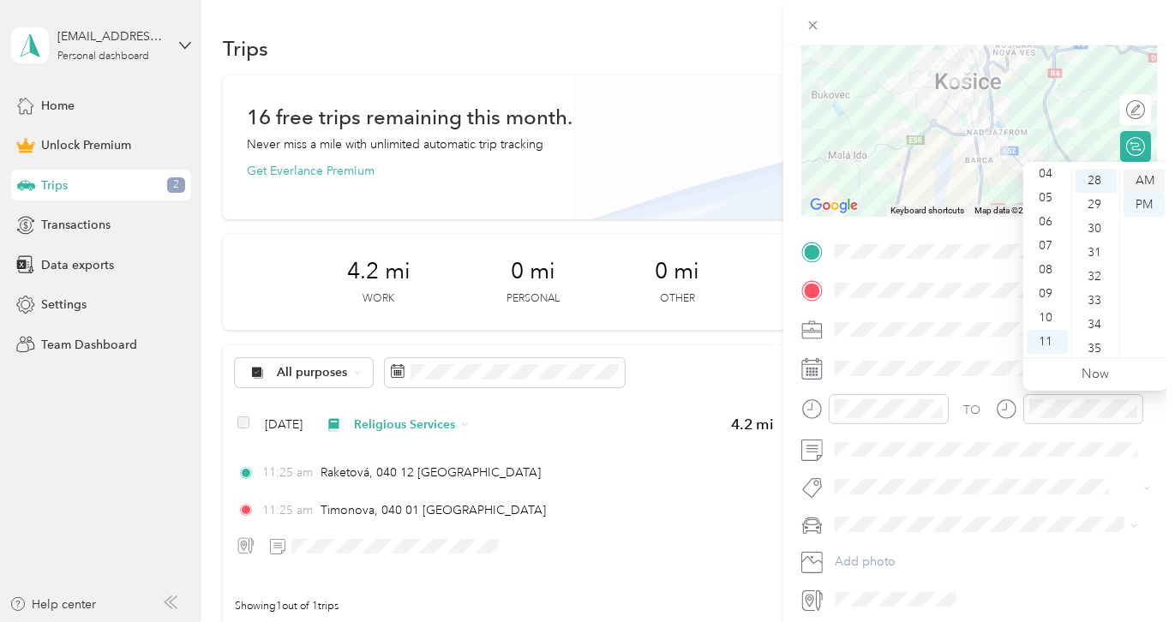
click at [1137, 178] on div "AM" at bounding box center [1144, 181] width 41 height 24
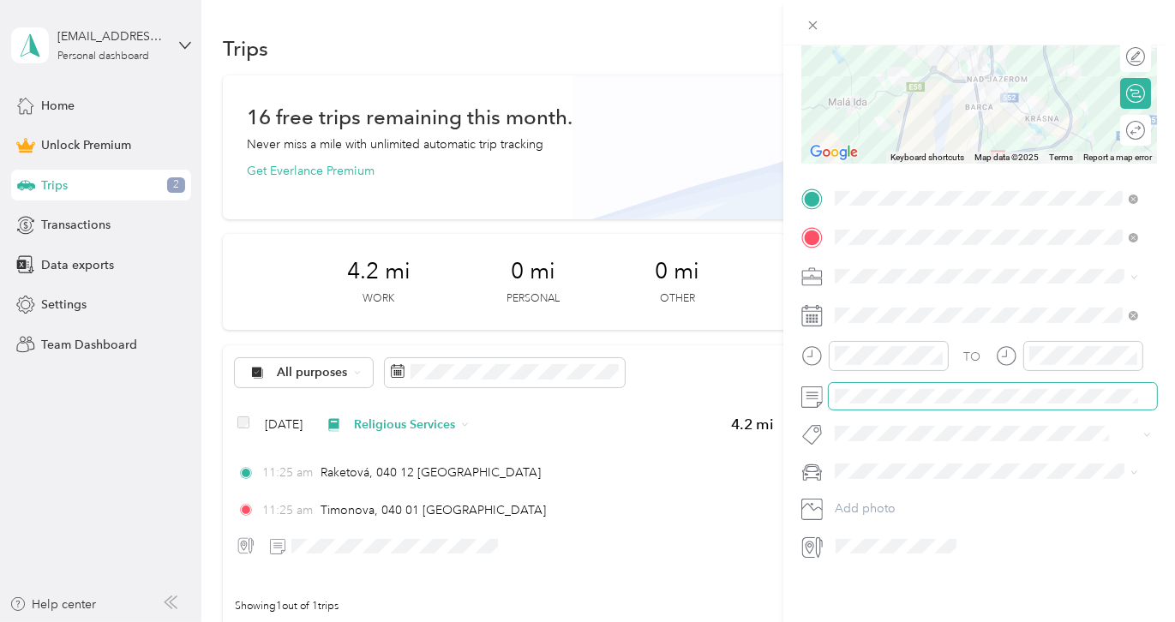
scroll to position [0, 0]
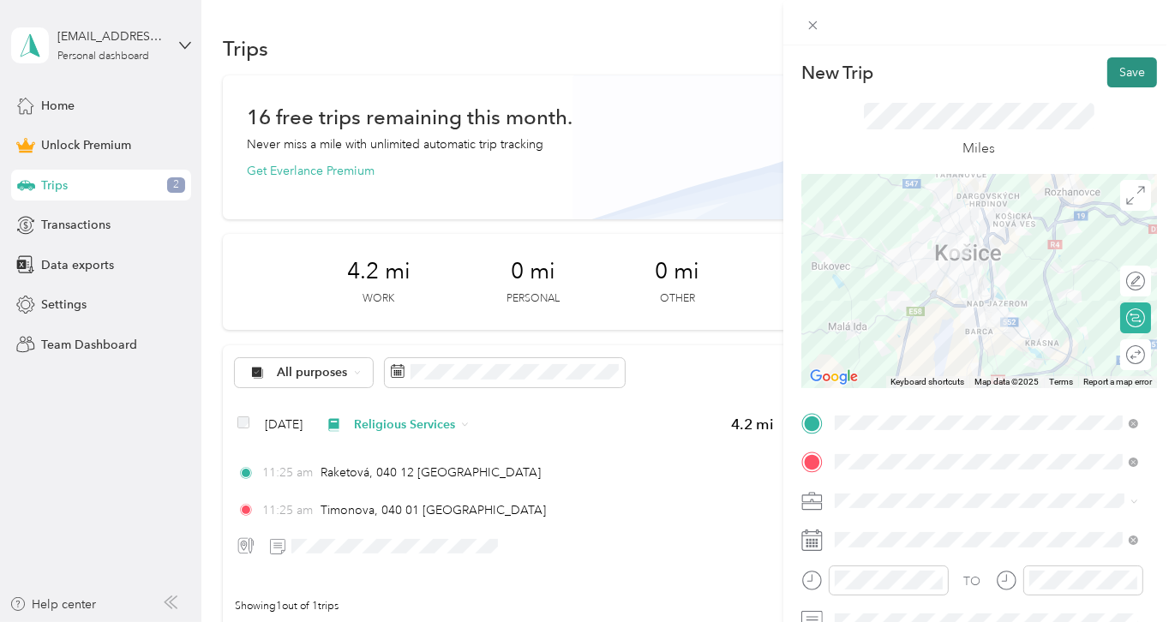
click at [1121, 74] on button "Save" at bounding box center [1132, 72] width 50 height 30
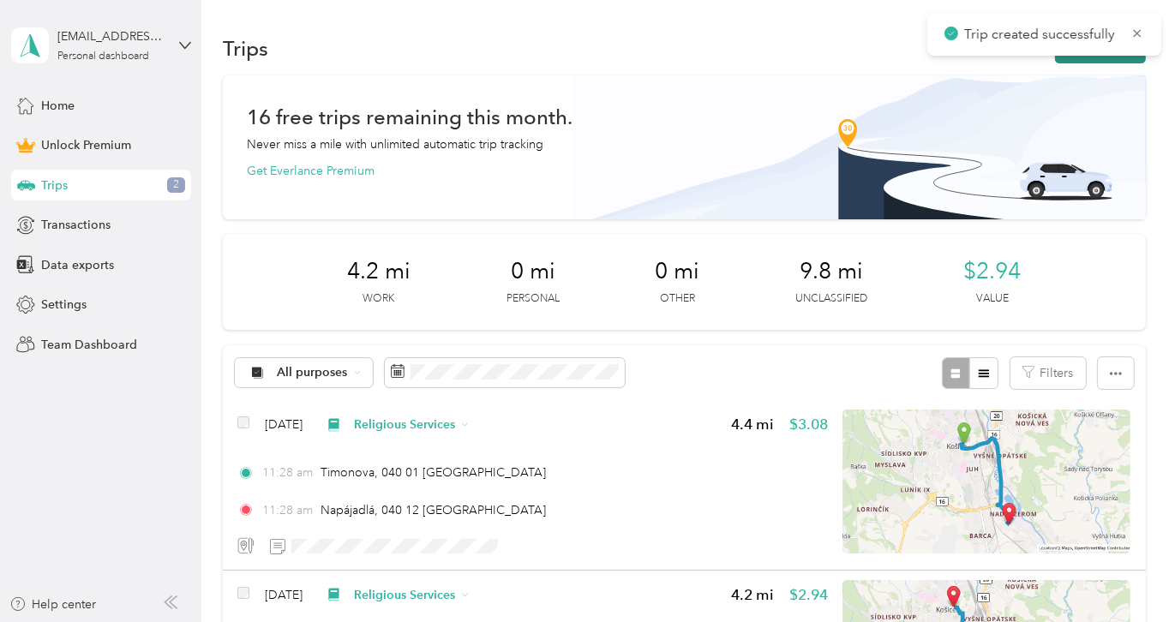
click at [1080, 56] on button "New trip" at bounding box center [1100, 48] width 91 height 30
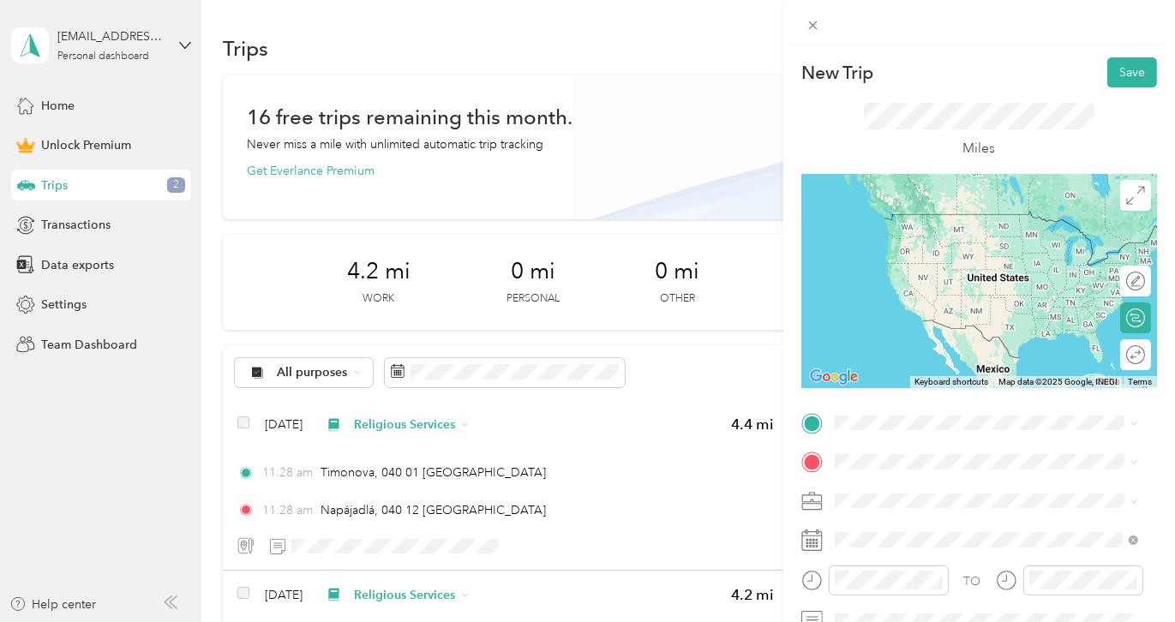
click at [901, 489] on span "Napájadlá 040 12 [GEOGRAPHIC_DATA], [GEOGRAPHIC_DATA], [GEOGRAPHIC_DATA]" at bounding box center [999, 499] width 265 height 45
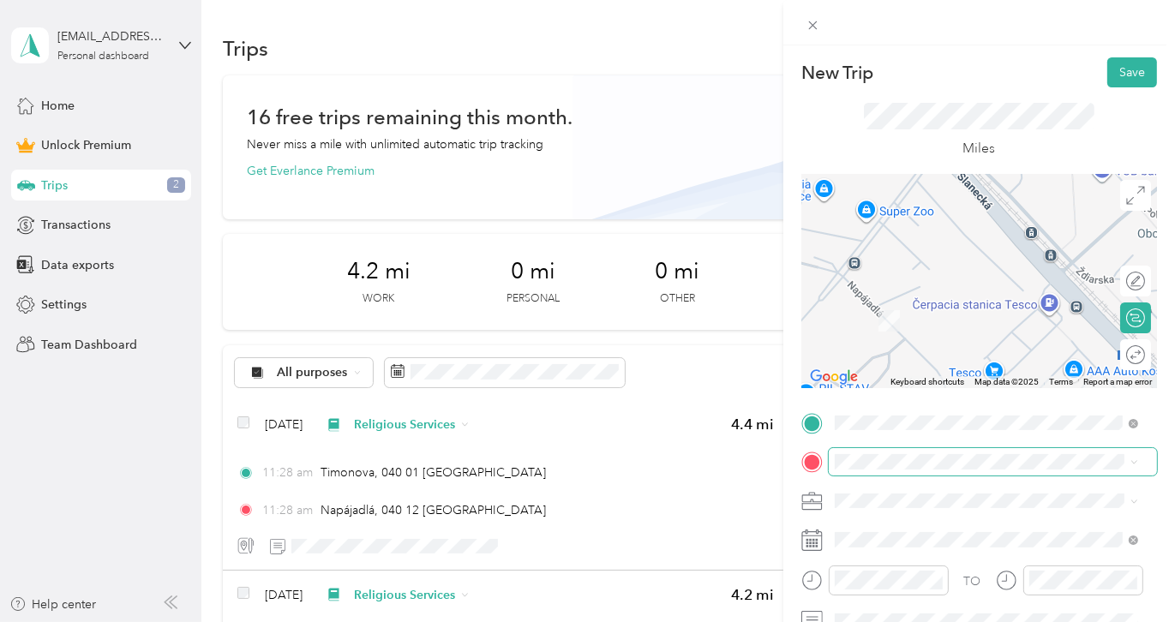
click at [879, 471] on span at bounding box center [993, 461] width 328 height 27
click at [928, 303] on div "Home [STREET_ADDRESS]" at bounding box center [999, 288] width 265 height 72
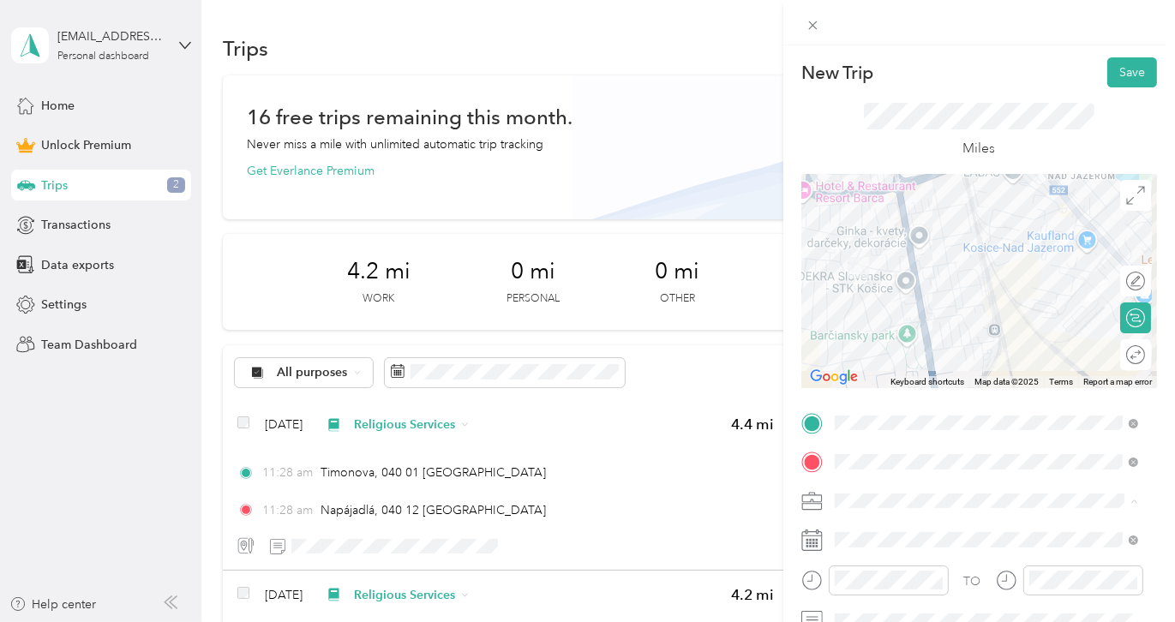
click at [899, 320] on div "Religious Services" at bounding box center [986, 321] width 291 height 18
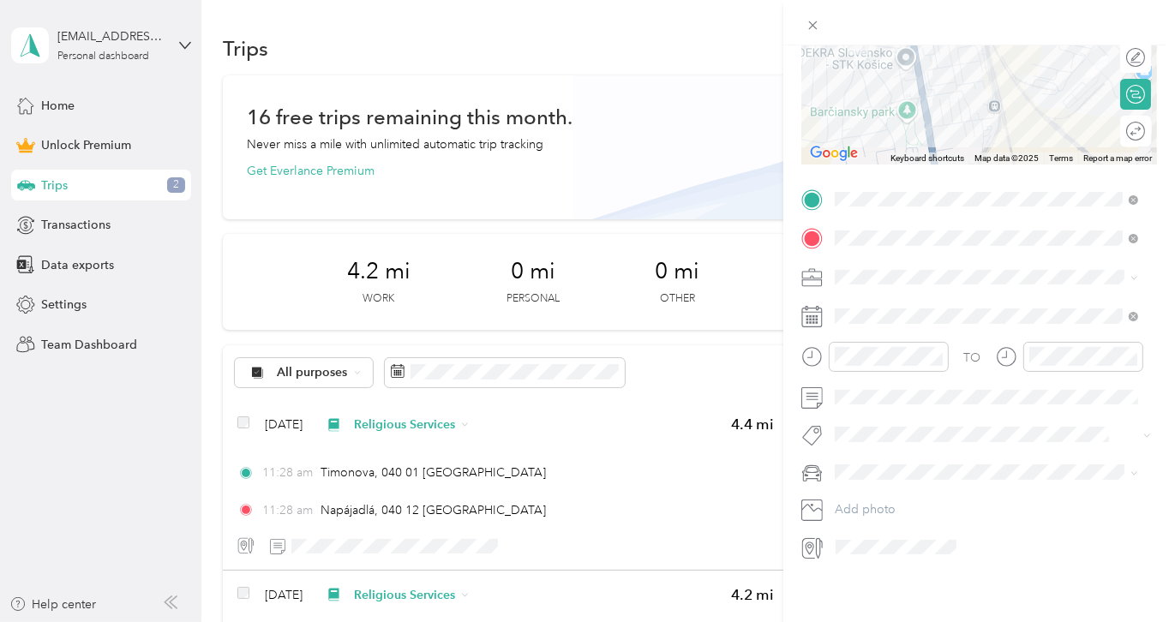
scroll to position [237, 0]
click at [874, 558] on div "28" at bounding box center [871, 566] width 22 height 21
click at [875, 491] on div "Trafic" at bounding box center [986, 489] width 291 height 18
click at [869, 569] on div "28" at bounding box center [871, 566] width 22 height 21
click at [907, 352] on div at bounding box center [889, 356] width 120 height 30
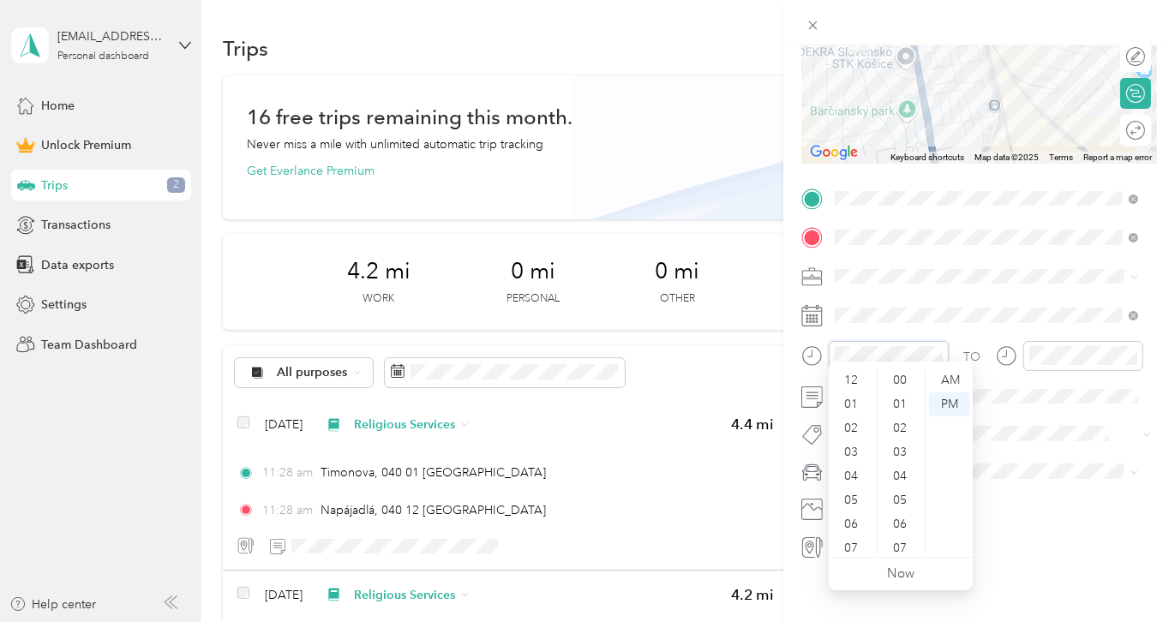
scroll to position [103, 0]
click at [944, 369] on div "AM" at bounding box center [949, 381] width 41 height 24
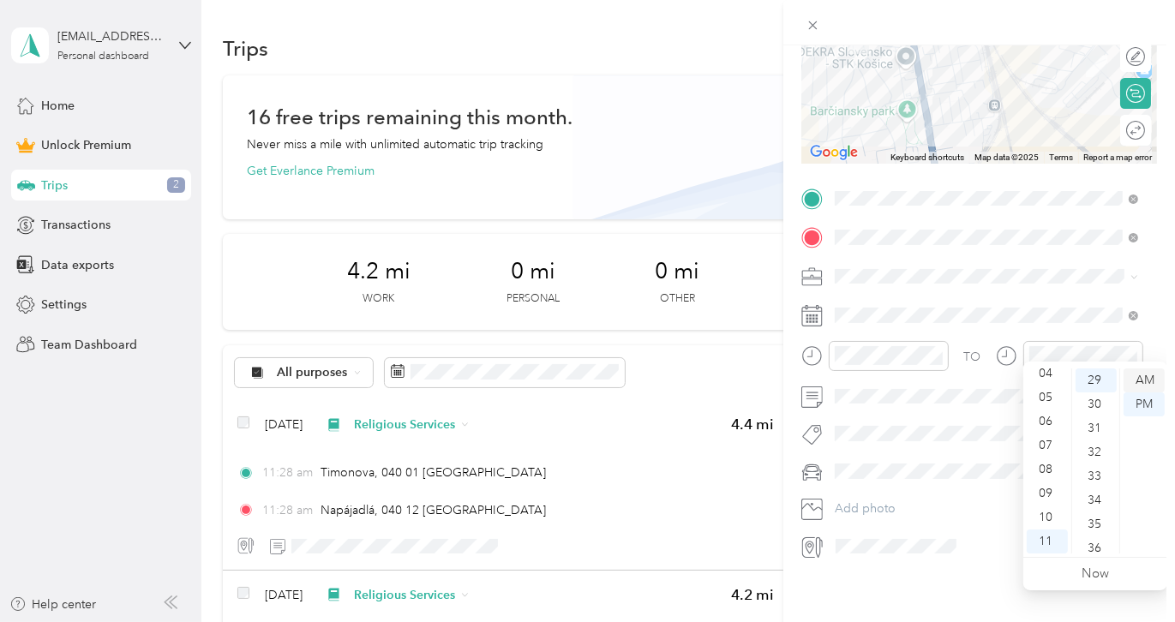
click at [1139, 381] on div "AM" at bounding box center [1144, 381] width 41 height 24
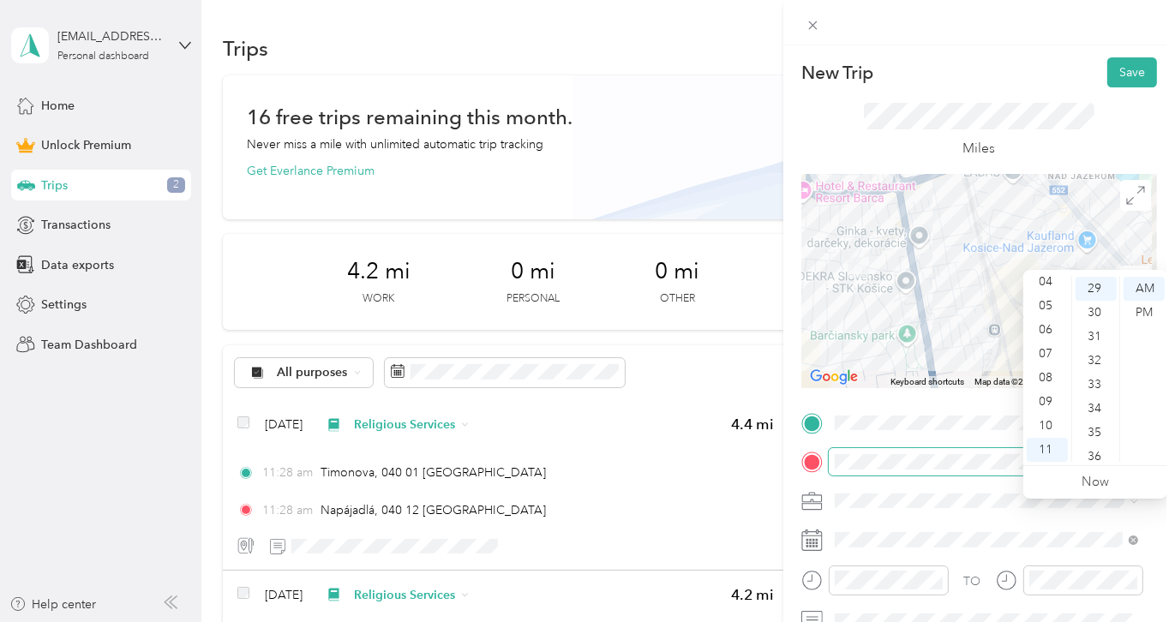
scroll to position [0, 0]
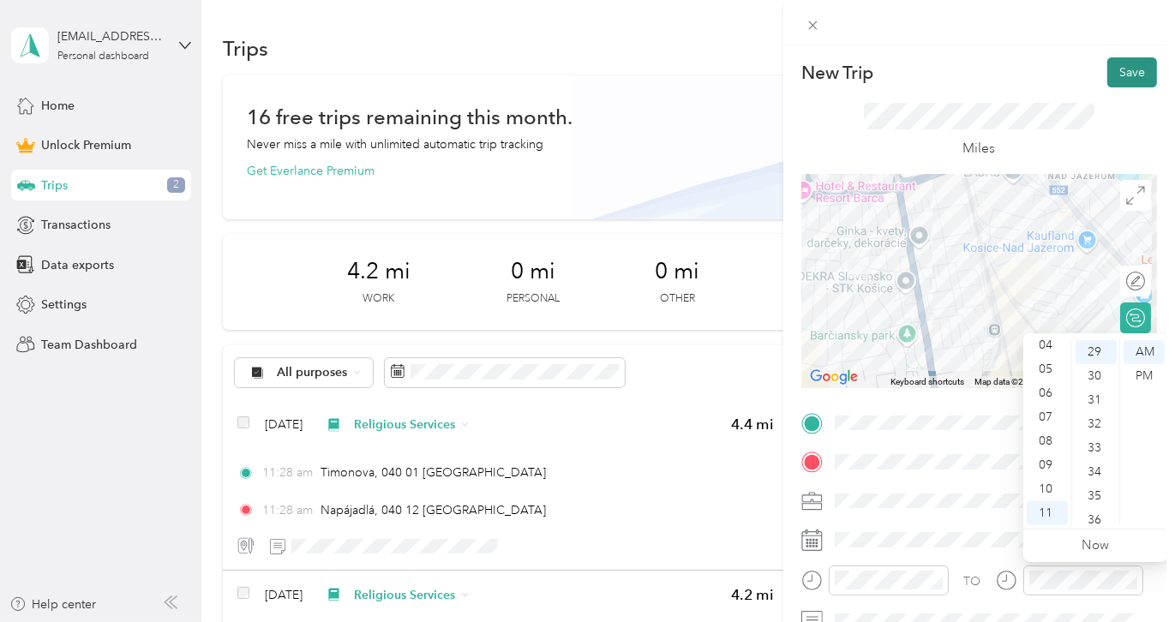
click at [1122, 68] on button "Save" at bounding box center [1132, 72] width 50 height 30
